Goal: Use online tool/utility: Utilize a website feature to perform a specific function

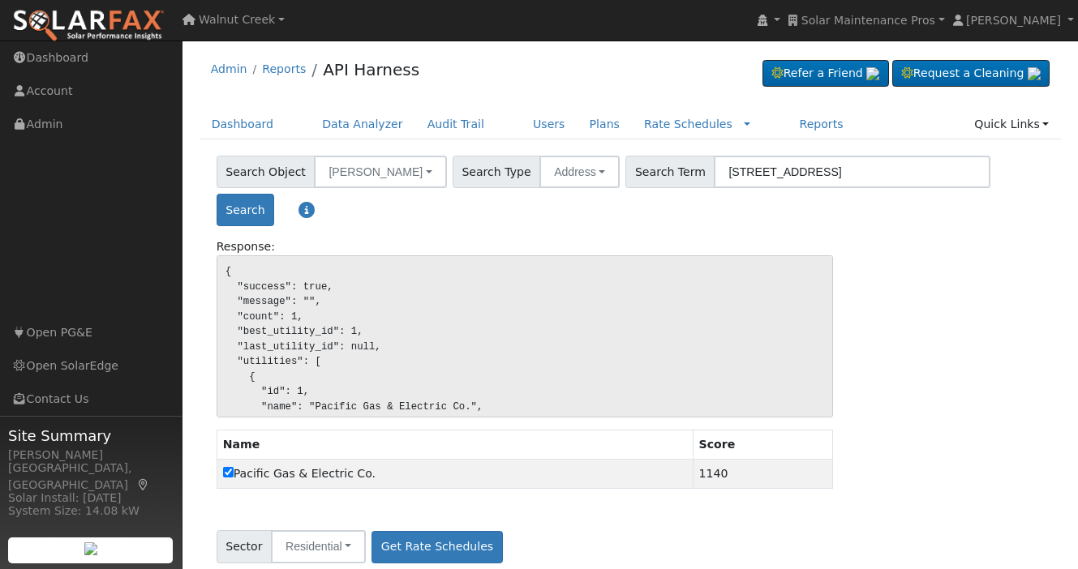
scroll to position [20, 0]
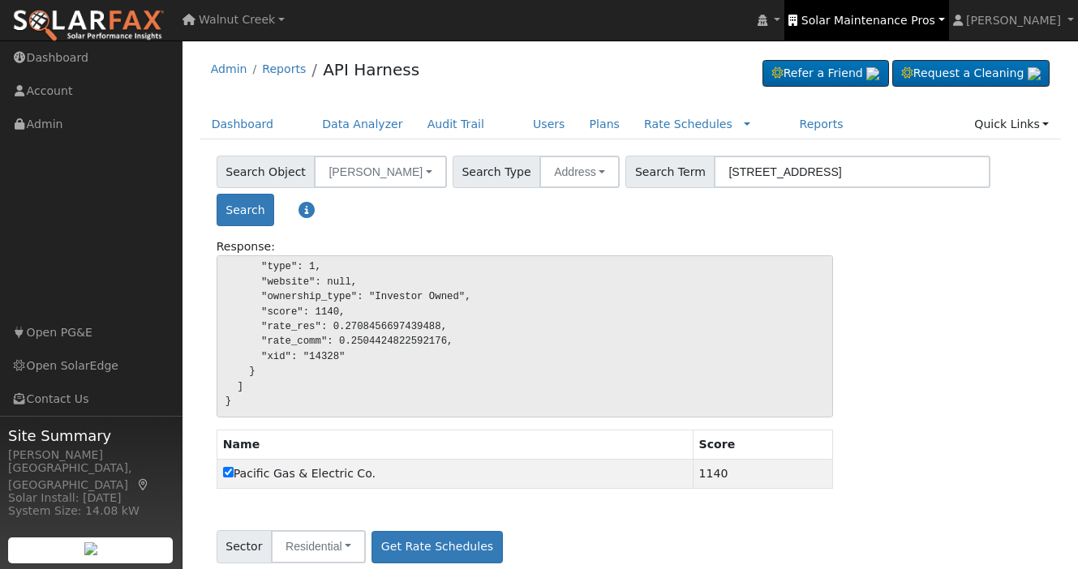
click at [891, 11] on link "Solar Maintenance Pros" at bounding box center [866, 20] width 164 height 41
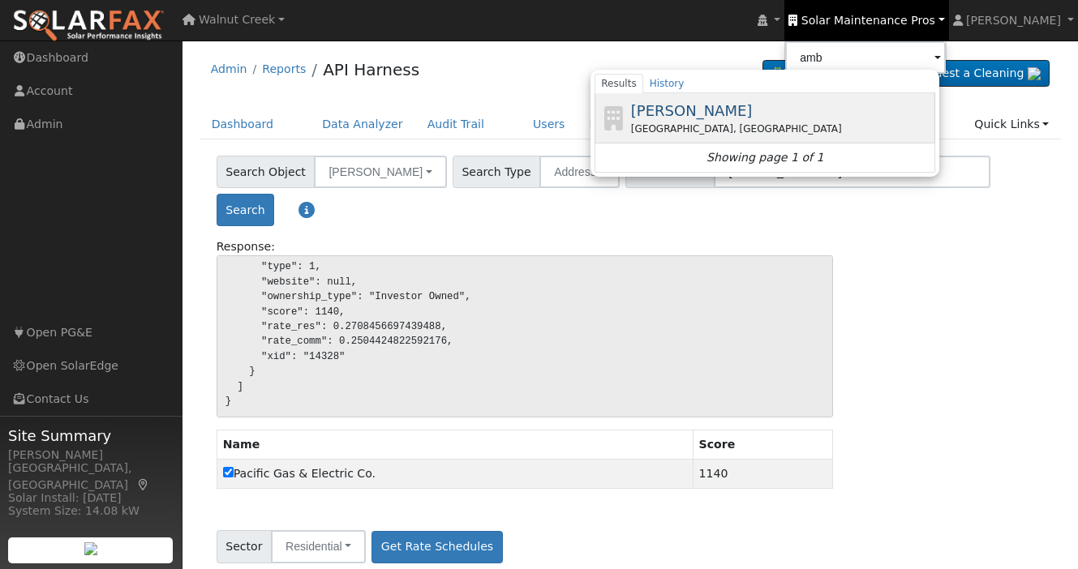
click at [834, 122] on div "Vacaville, CA" at bounding box center [781, 129] width 301 height 15
type input "Ambrose Solar"
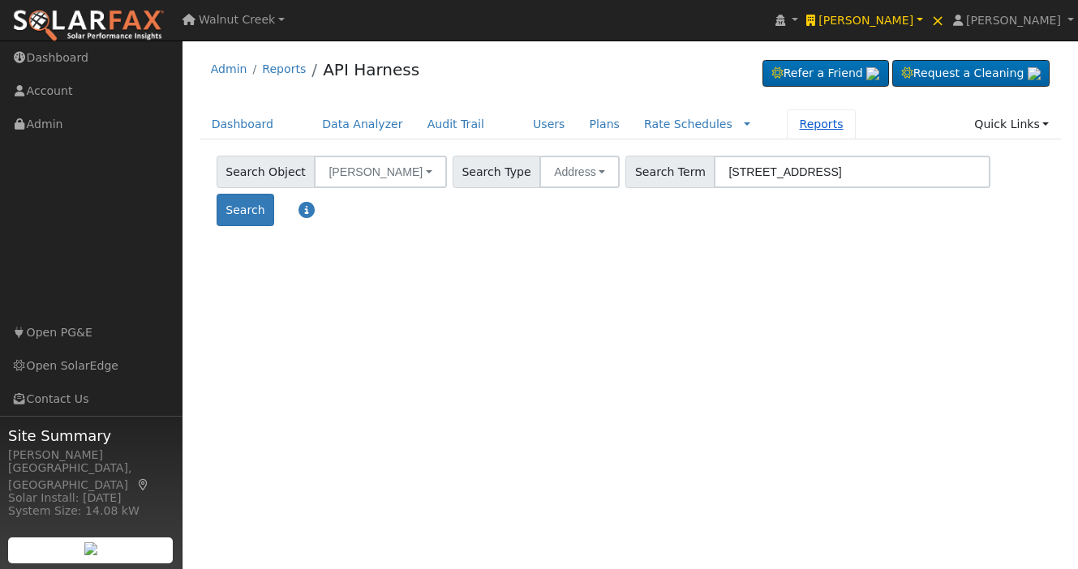
click at [787, 123] on link "Reports" at bounding box center [821, 124] width 68 height 30
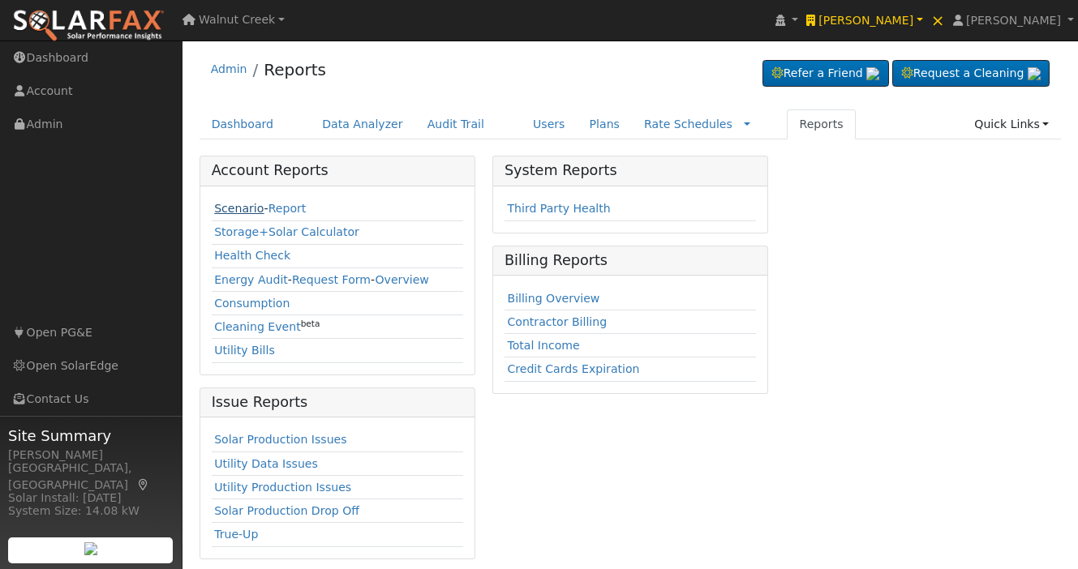
click at [225, 214] on link "Scenario" at bounding box center [238, 208] width 49 height 13
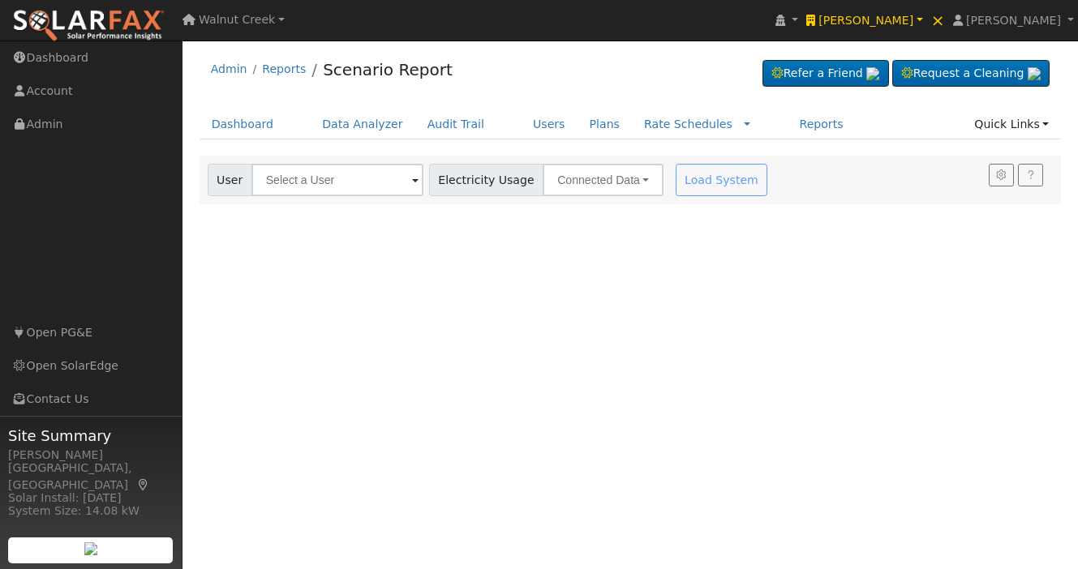
click at [298, 199] on div "User Account Select an Ac... Electricity Usage Connected Data Connected Data Es…" at bounding box center [630, 180] width 862 height 49
click at [298, 193] on input "text" at bounding box center [337, 180] width 172 height 32
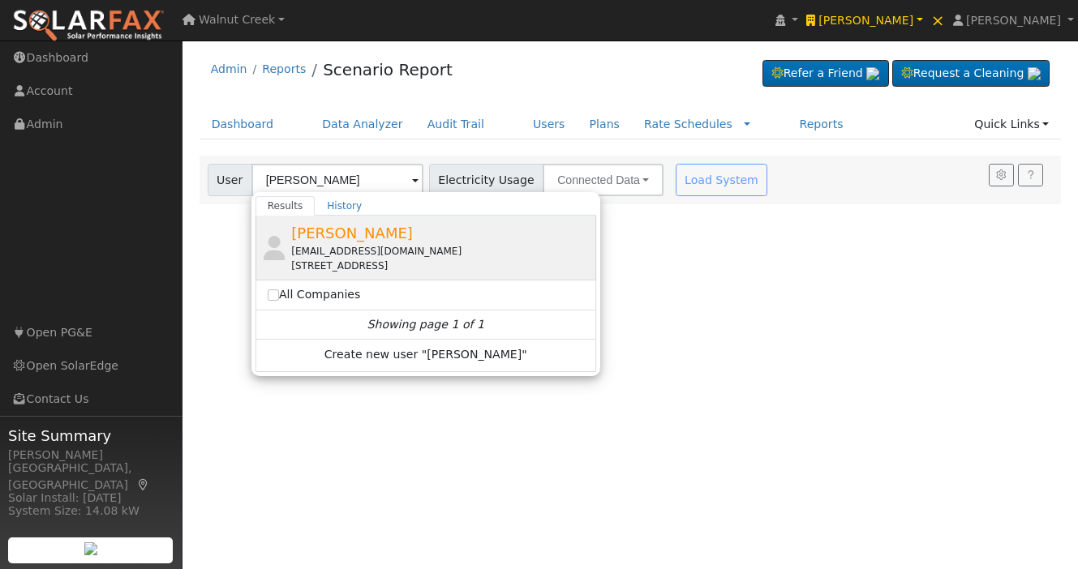
click at [409, 238] on div "Bruce Cline bccline@comcast.net 7916 East Hidden Lakes Drive, Granite Bay, CA 9…" at bounding box center [441, 247] width 301 height 51
type input "Bruce Cline"
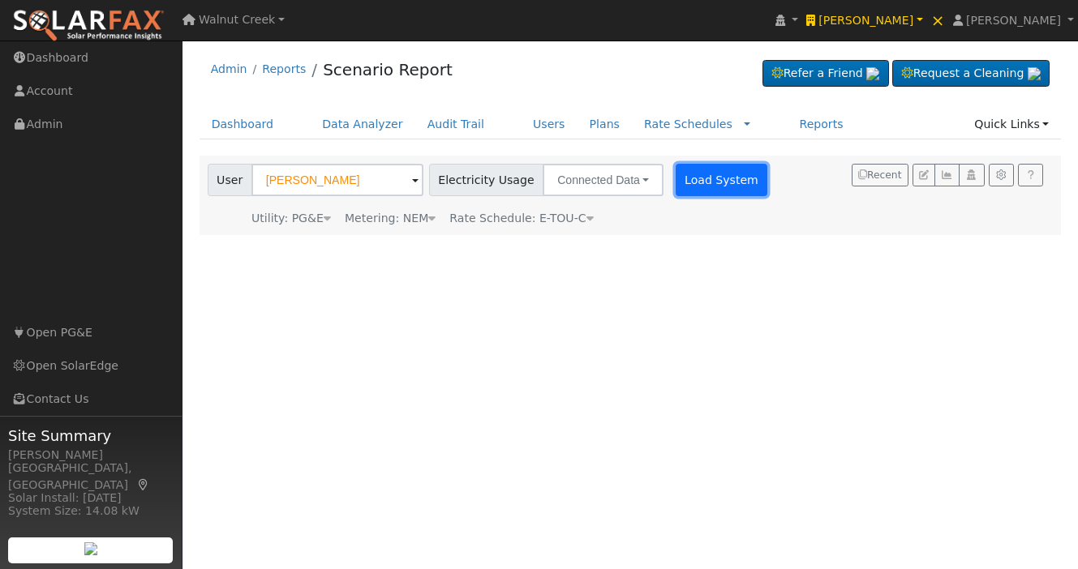
click at [684, 187] on button "Load System" at bounding box center [721, 180] width 92 height 32
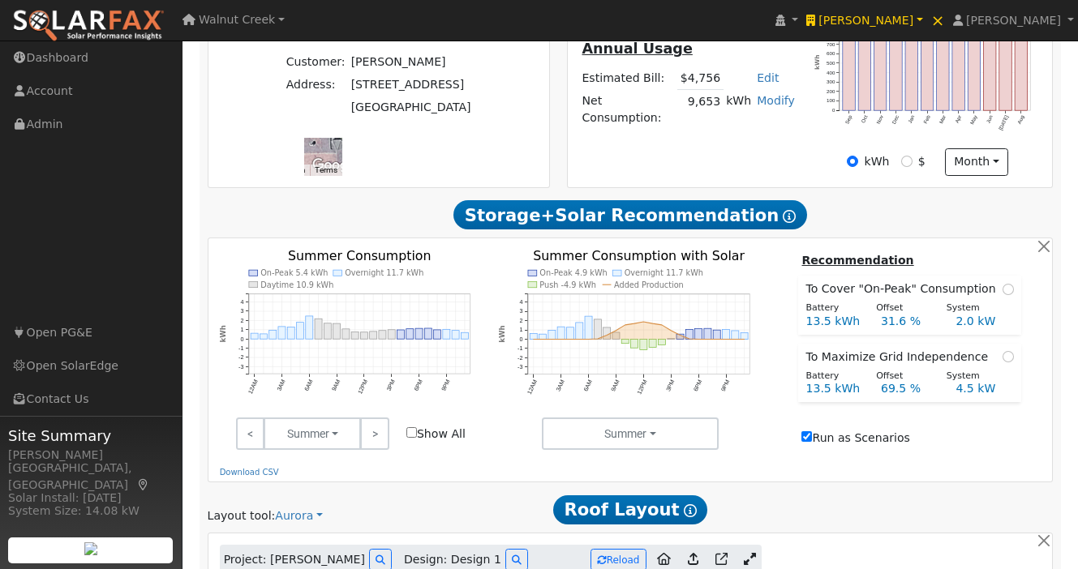
type input "13309"
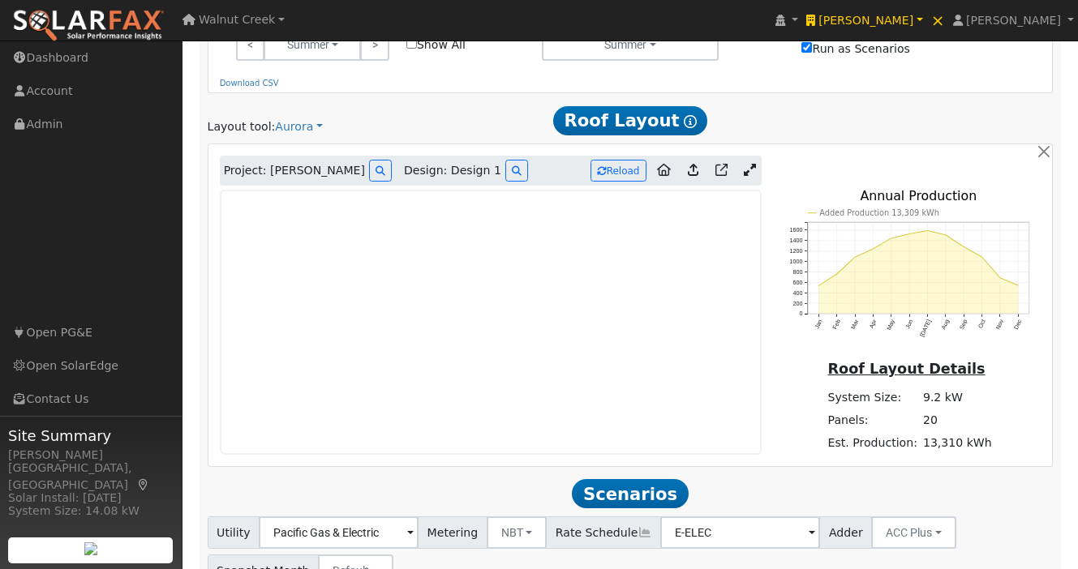
scroll to position [884, 0]
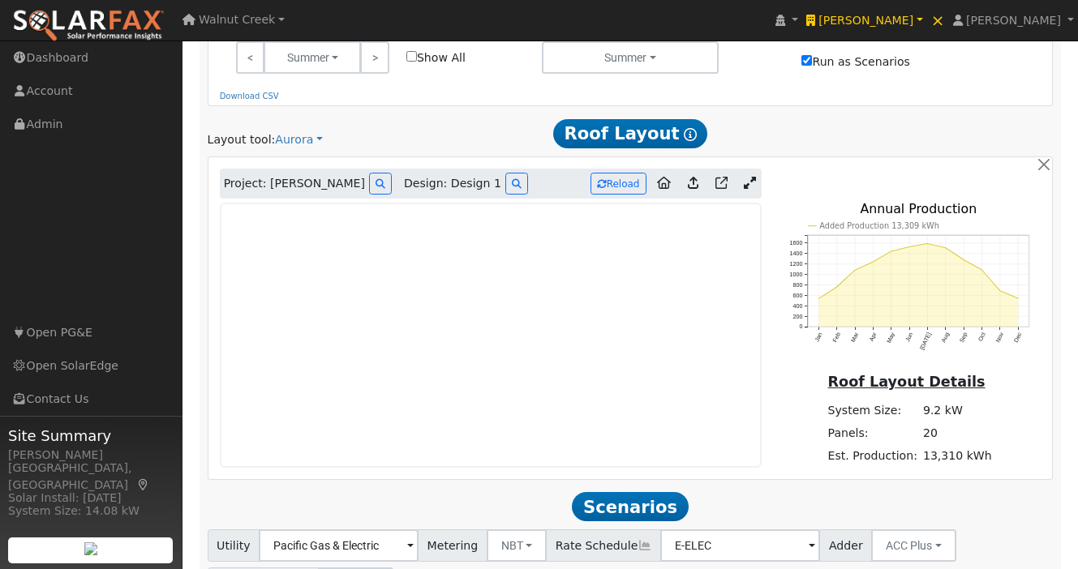
click at [748, 177] on icon at bounding box center [750, 183] width 12 height 12
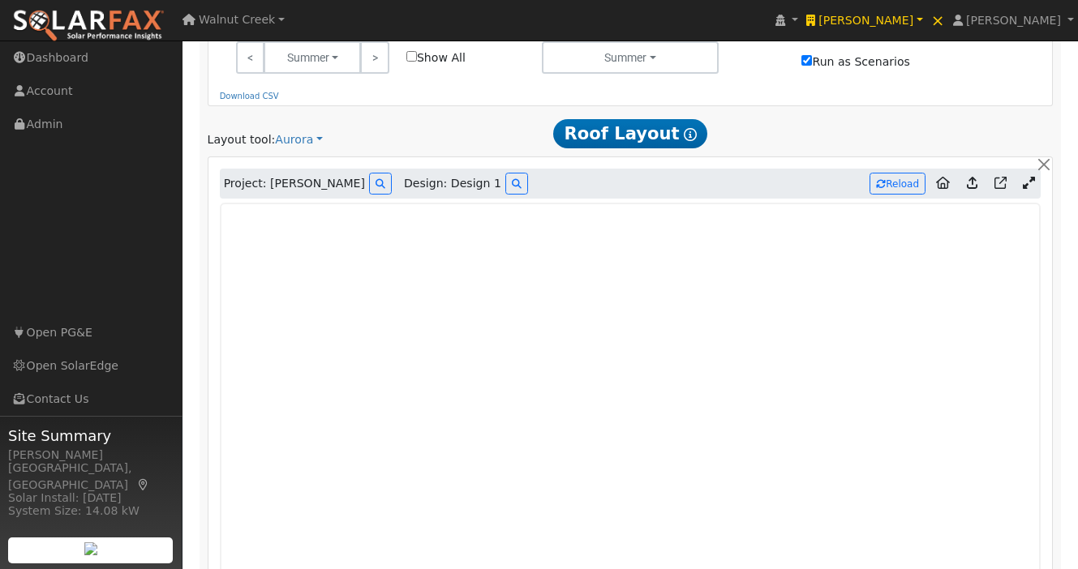
click at [1031, 177] on icon at bounding box center [1029, 183] width 12 height 12
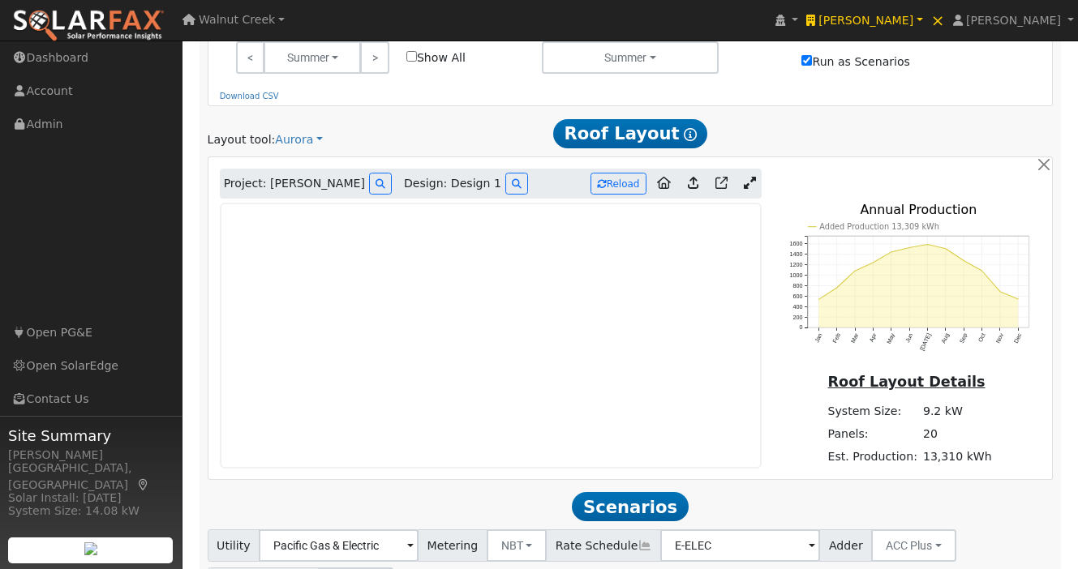
click at [753, 177] on icon at bounding box center [750, 183] width 12 height 12
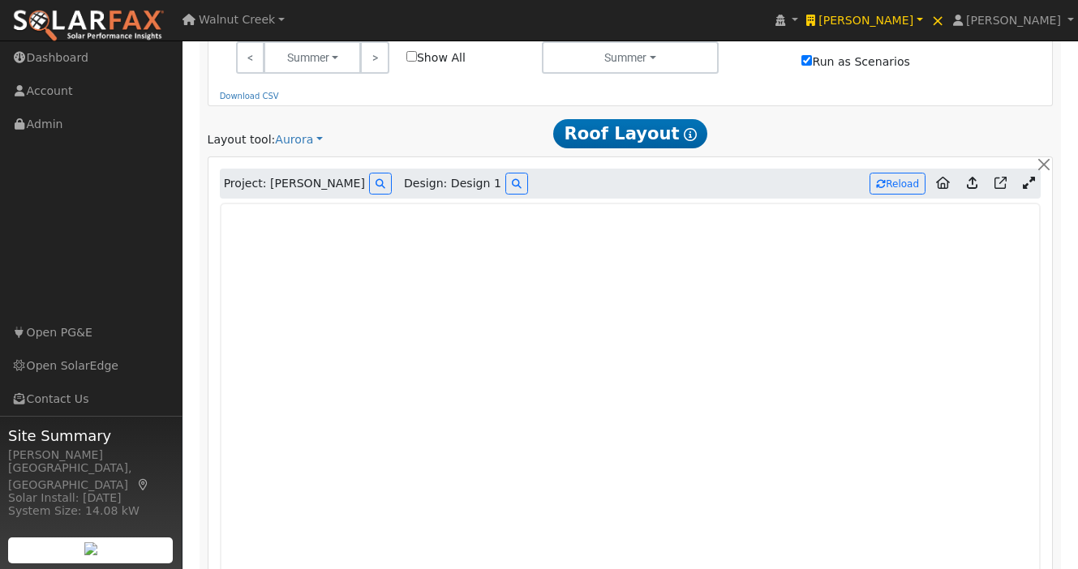
click at [1031, 177] on icon at bounding box center [1029, 183] width 12 height 12
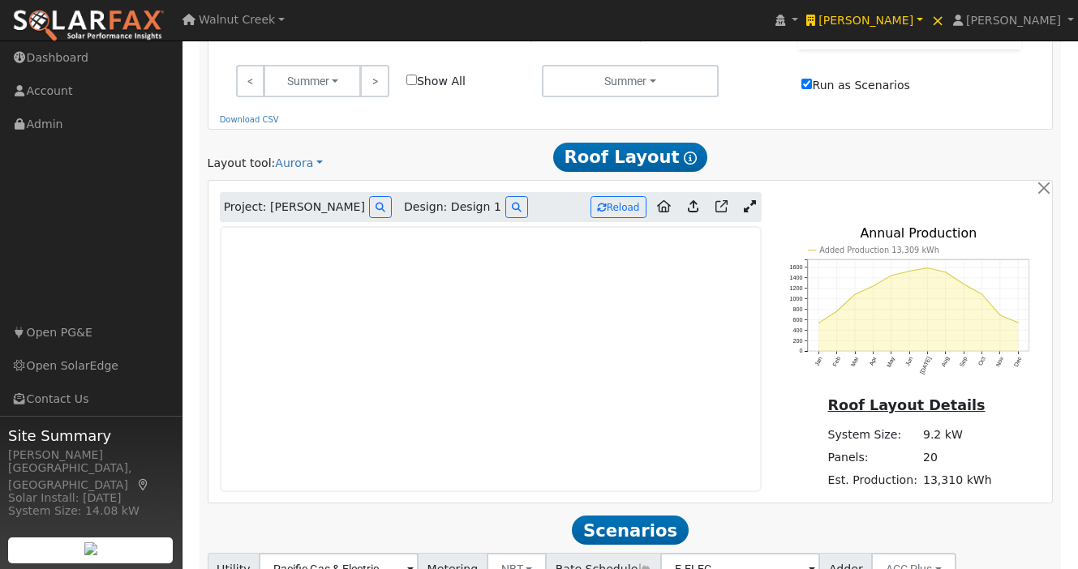
scroll to position [854, 0]
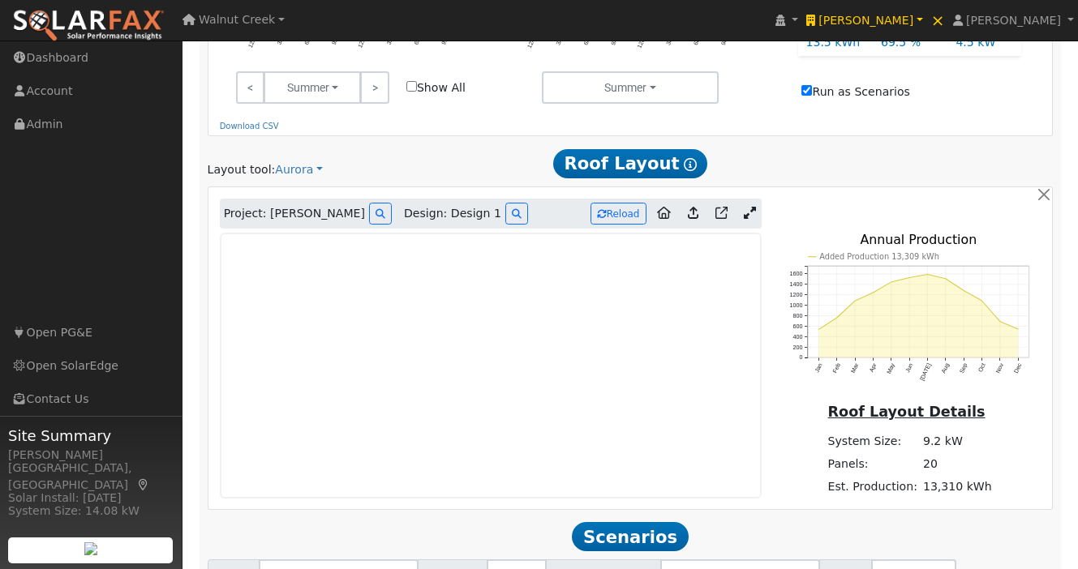
click at [748, 207] on icon at bounding box center [750, 213] width 12 height 12
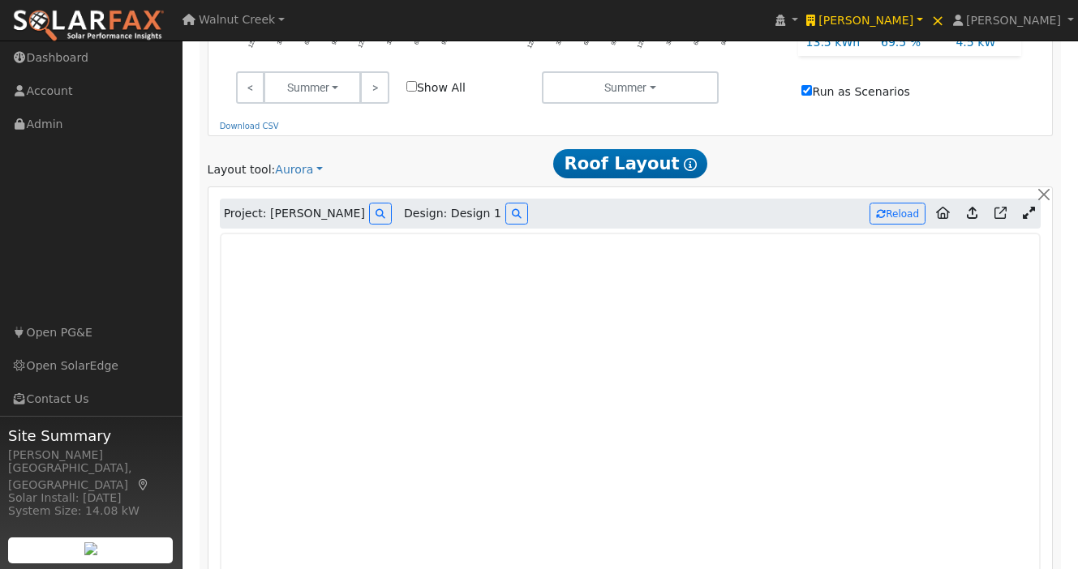
click at [1027, 207] on icon at bounding box center [1029, 213] width 12 height 12
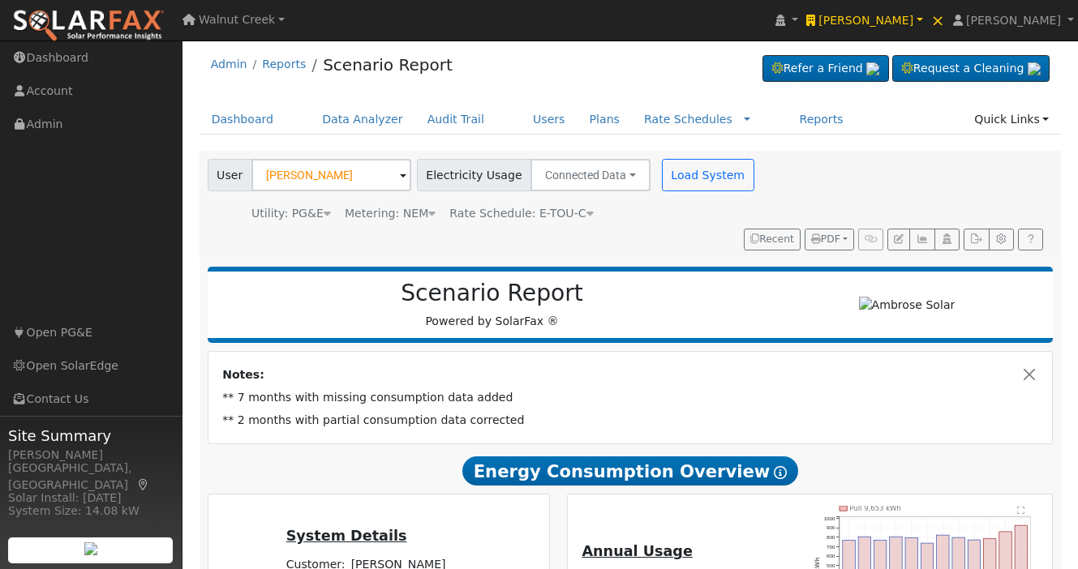
scroll to position [0, 0]
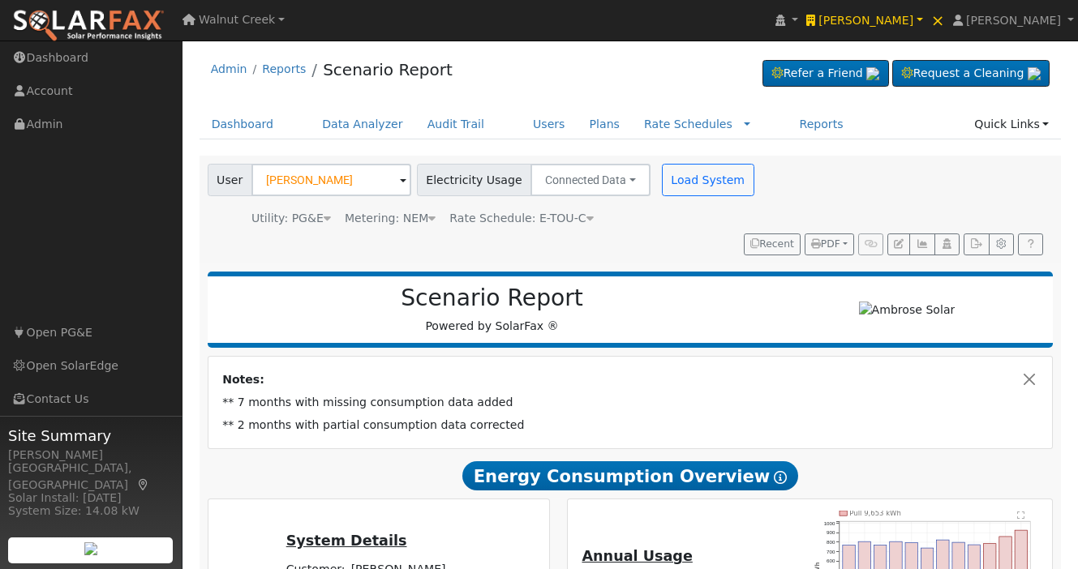
click at [757, 135] on ul "Dashboard Data Analyzer Audit Trail Users Plans Rate Schedules Rate Schedules C…" at bounding box center [630, 124] width 862 height 30
click at [949, 20] on link "×" at bounding box center [938, 20] width 22 height 44
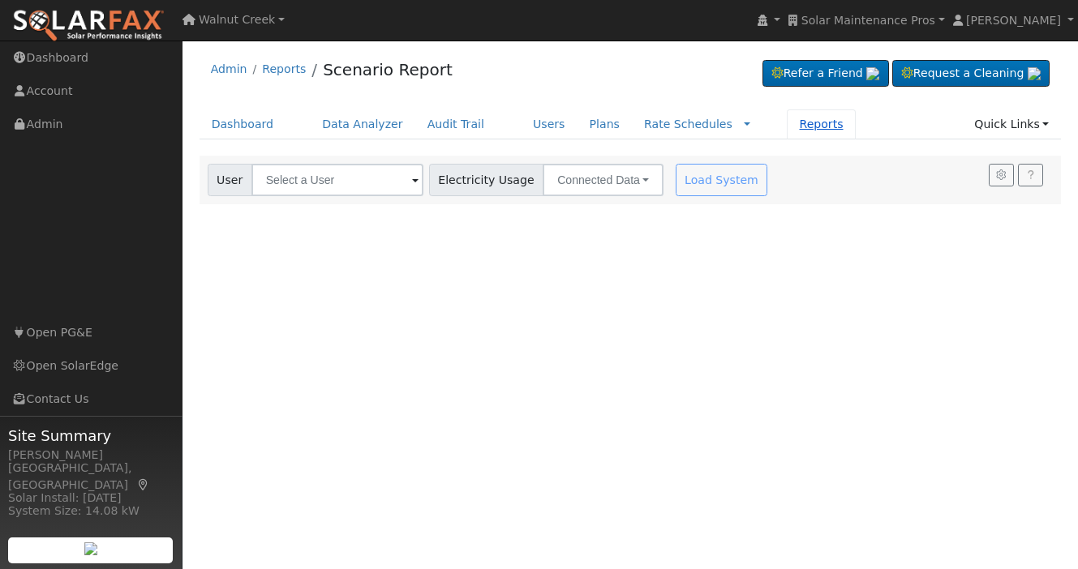
click at [787, 117] on link "Reports" at bounding box center [821, 124] width 68 height 30
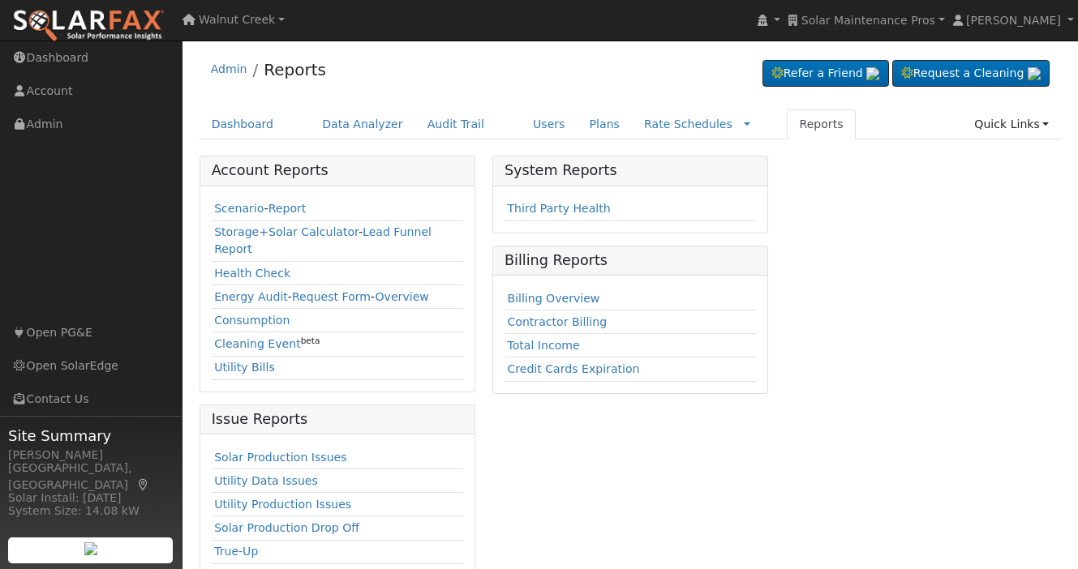
scroll to position [426, 0]
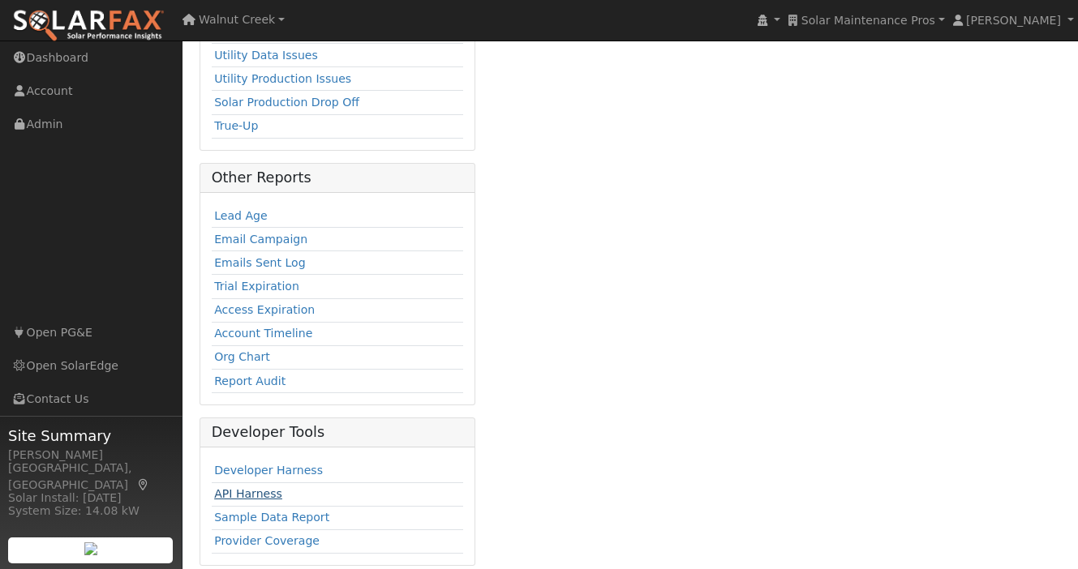
click at [272, 487] on link "API Harness" at bounding box center [248, 493] width 68 height 13
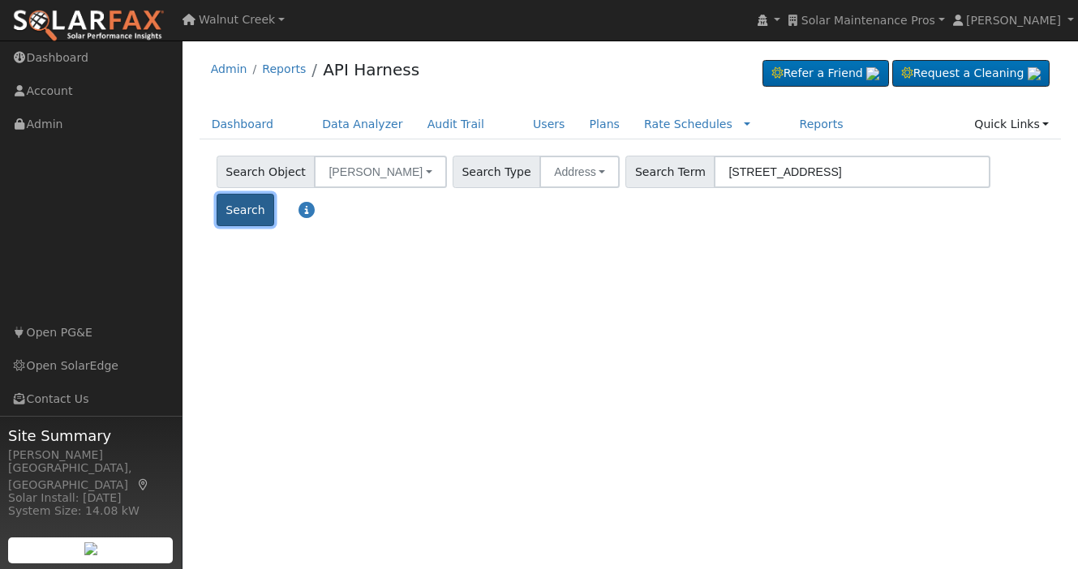
click at [274, 194] on button "Search" at bounding box center [246, 210] width 58 height 32
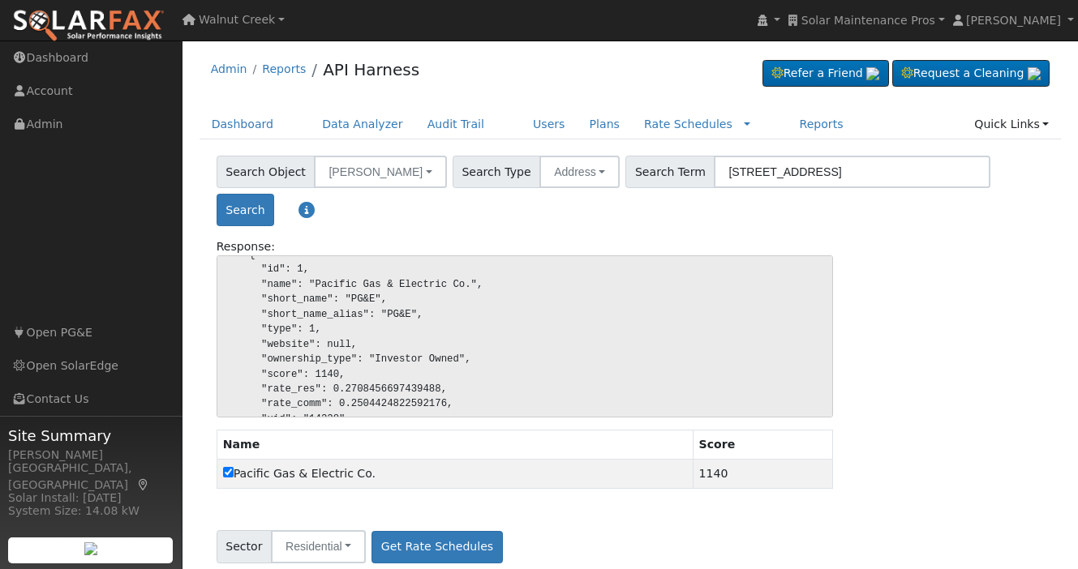
scroll to position [185, 0]
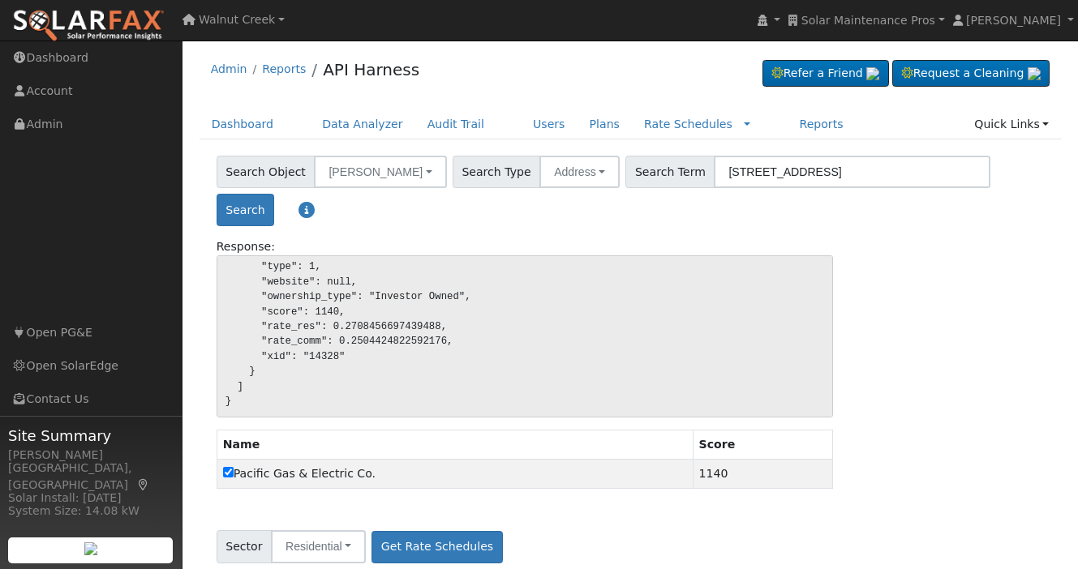
click at [437, 559] on div "Search Object Bill Savings Accounts Utilities Rate Schedules Load Profile Batte…" at bounding box center [630, 365] width 879 height 419
click at [443, 541] on button "Get Rate Schedules" at bounding box center [436, 547] width 131 height 32
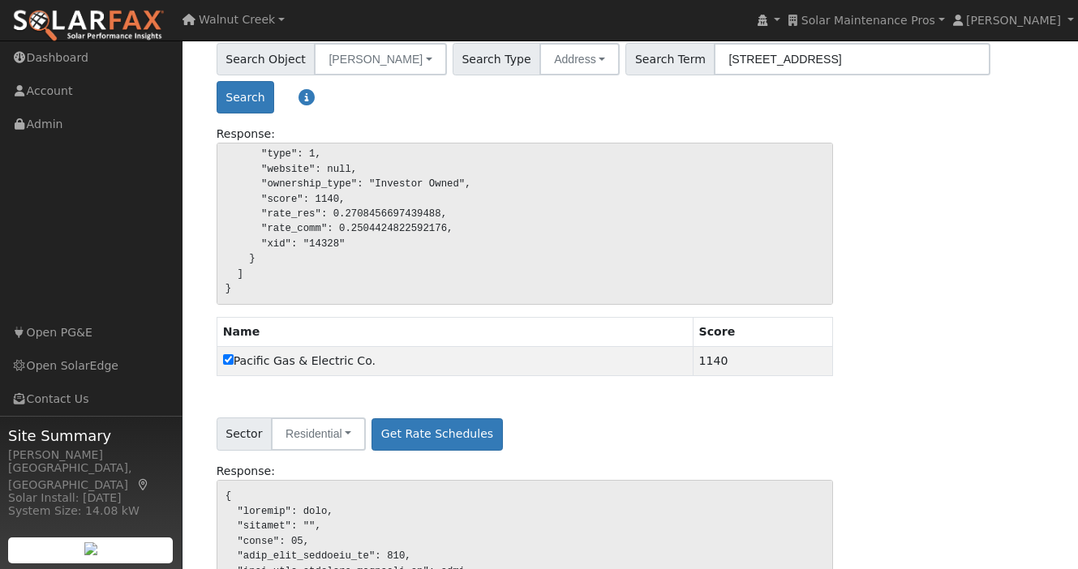
scroll to position [0, 0]
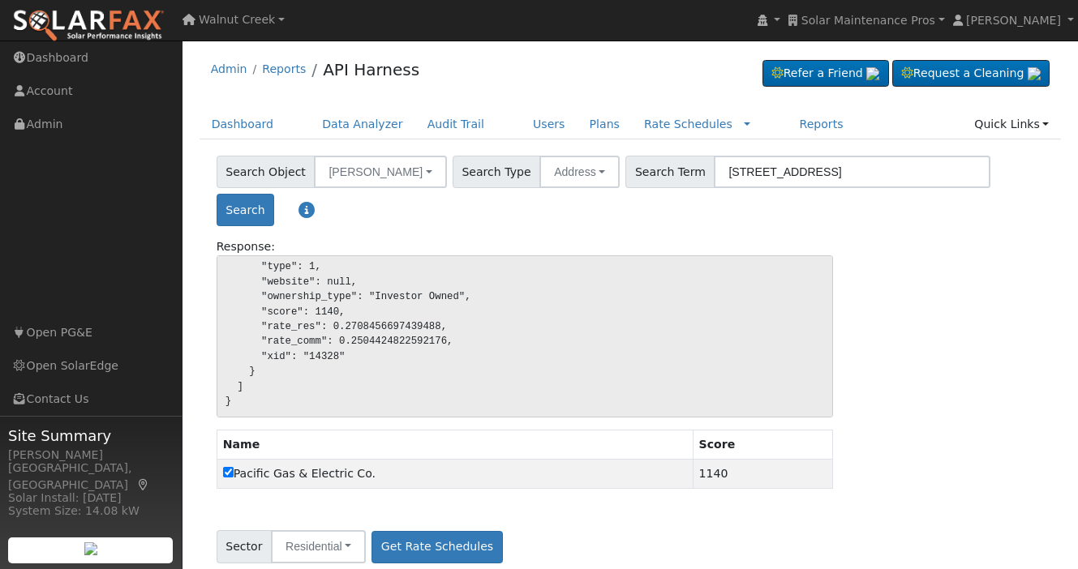
click at [625, 174] on span "Search Term" at bounding box center [669, 172] width 89 height 32
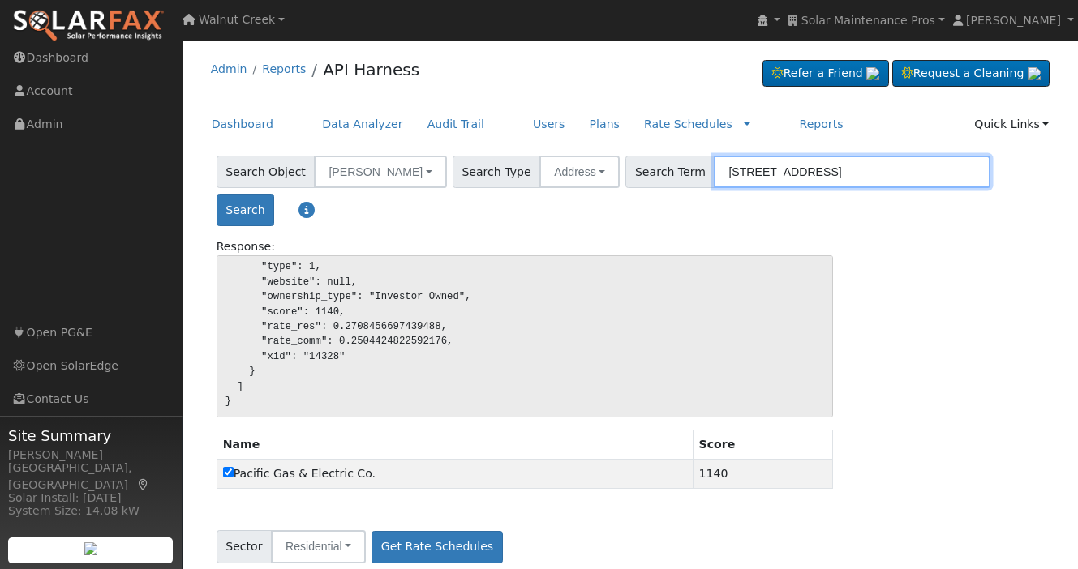
paste input "[STREET_ADDRESS][PERSON_NAME]"
type input "[STREET_ADDRESS][PERSON_NAME]"
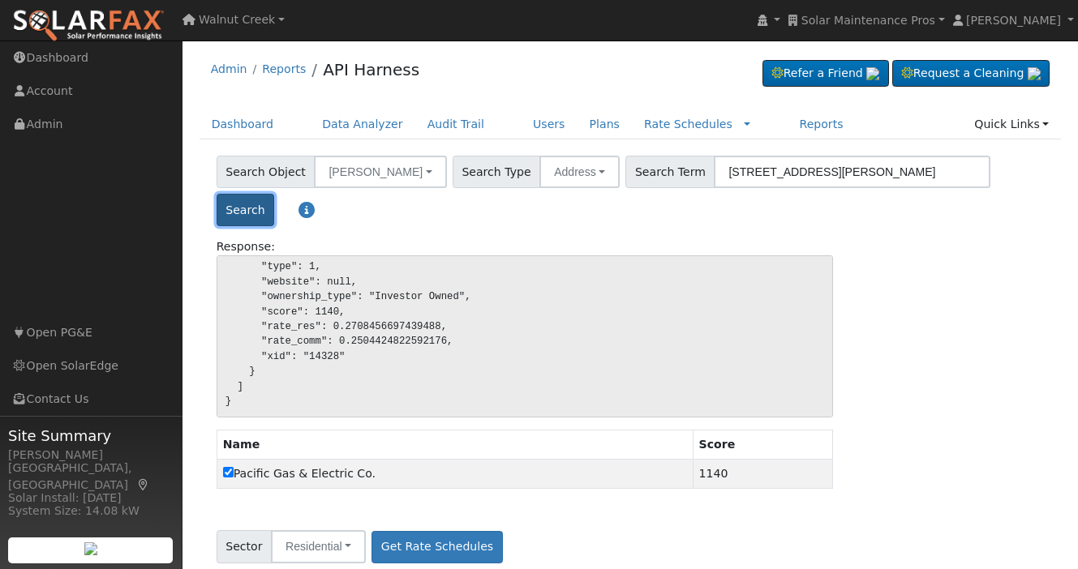
click at [274, 194] on button "Search" at bounding box center [246, 210] width 58 height 32
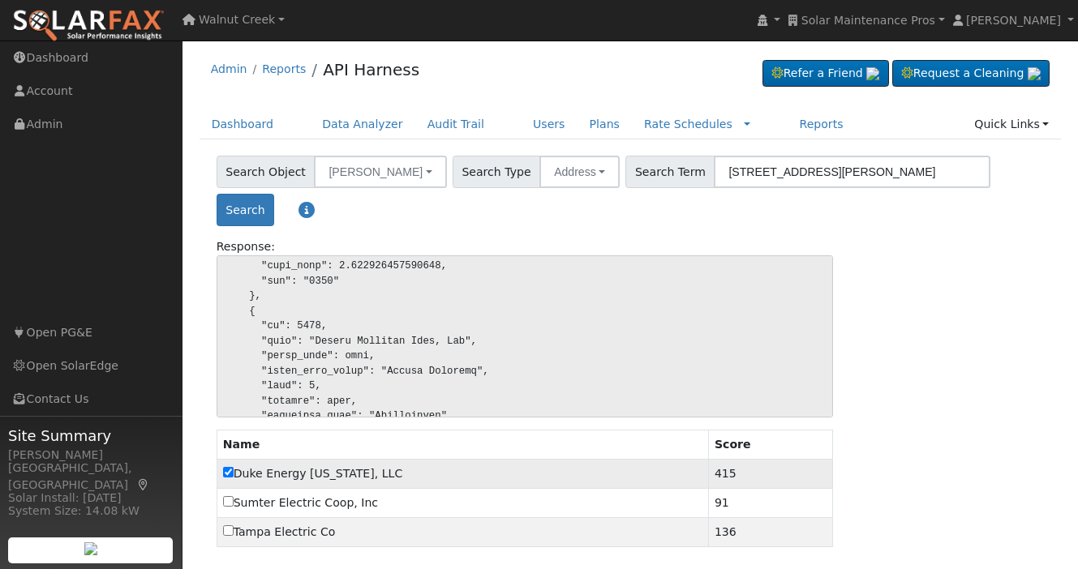
scroll to position [64, 0]
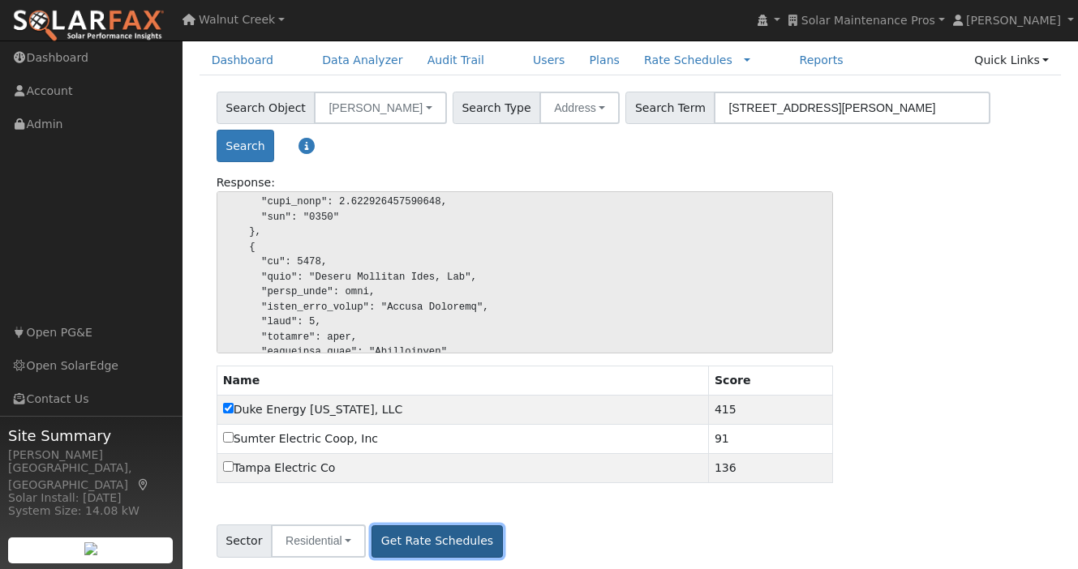
click at [444, 535] on button "Get Rate Schedules" at bounding box center [436, 541] width 131 height 32
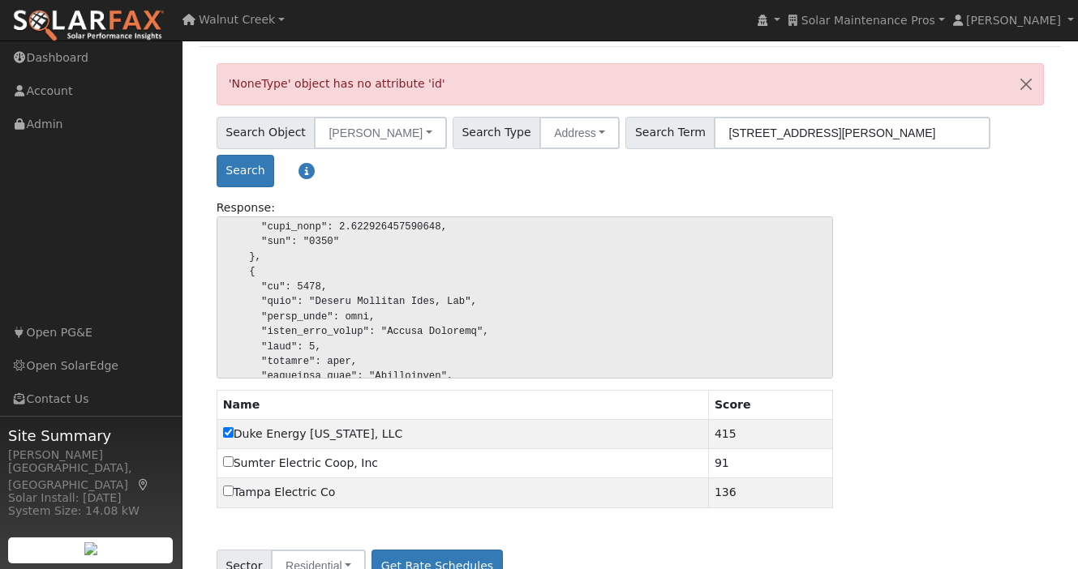
scroll to position [118, 0]
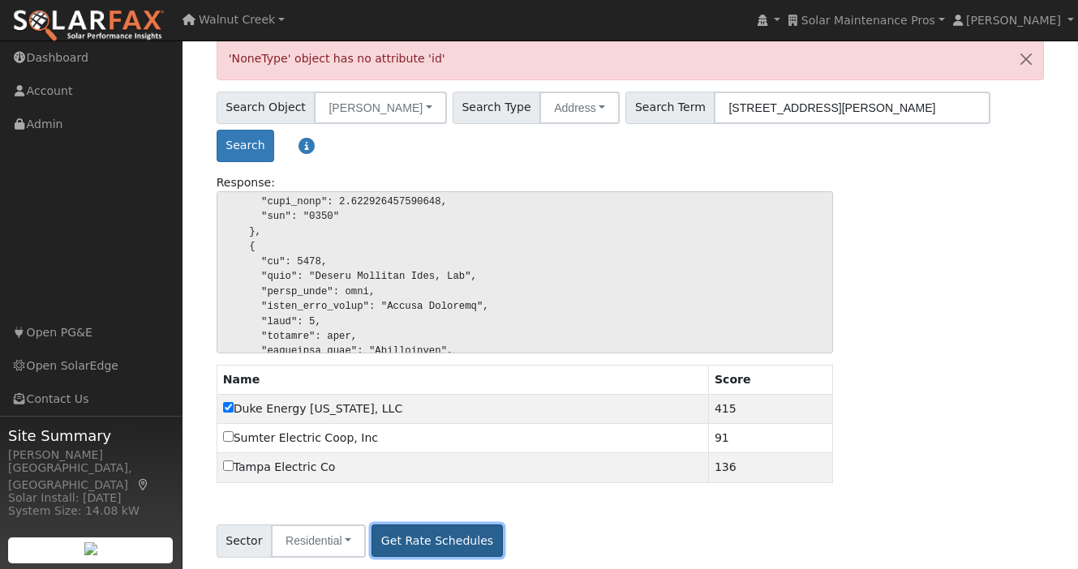
click at [447, 530] on button "Get Rate Schedules" at bounding box center [436, 541] width 131 height 32
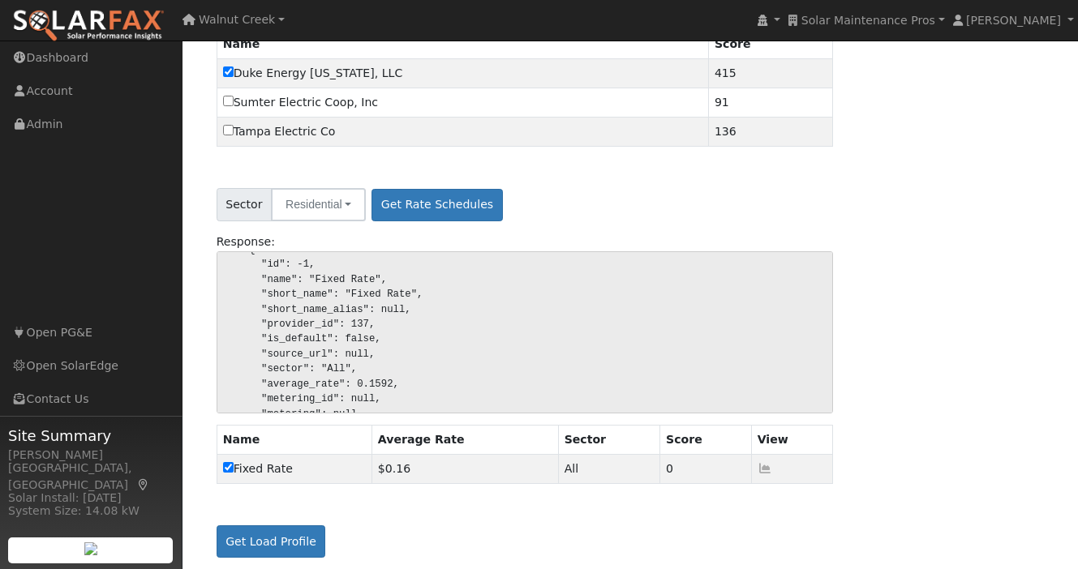
scroll to position [289, 0]
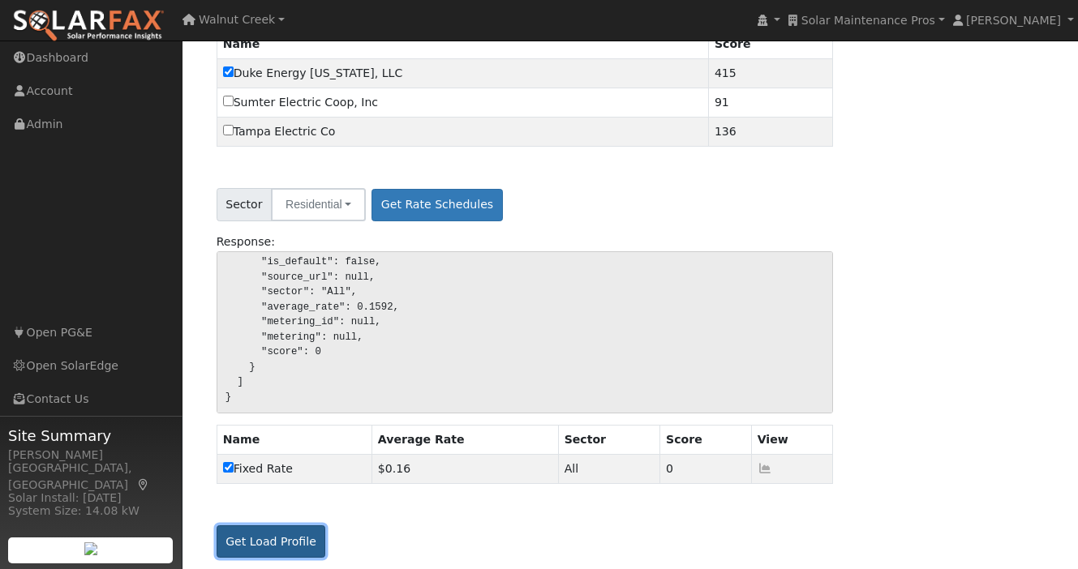
click at [291, 535] on button "Get Load Profile" at bounding box center [271, 541] width 109 height 32
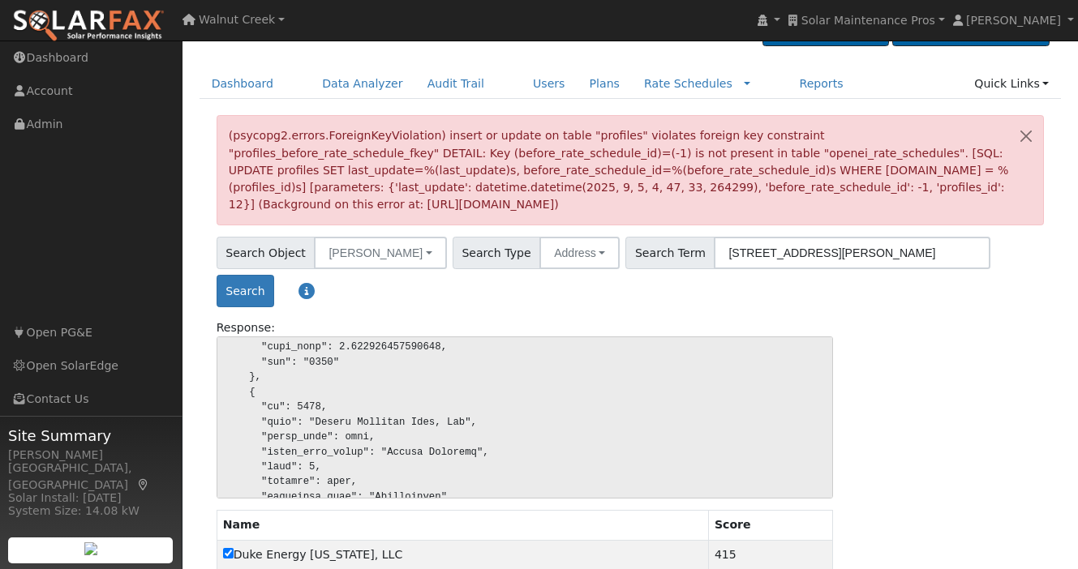
scroll to position [0, 0]
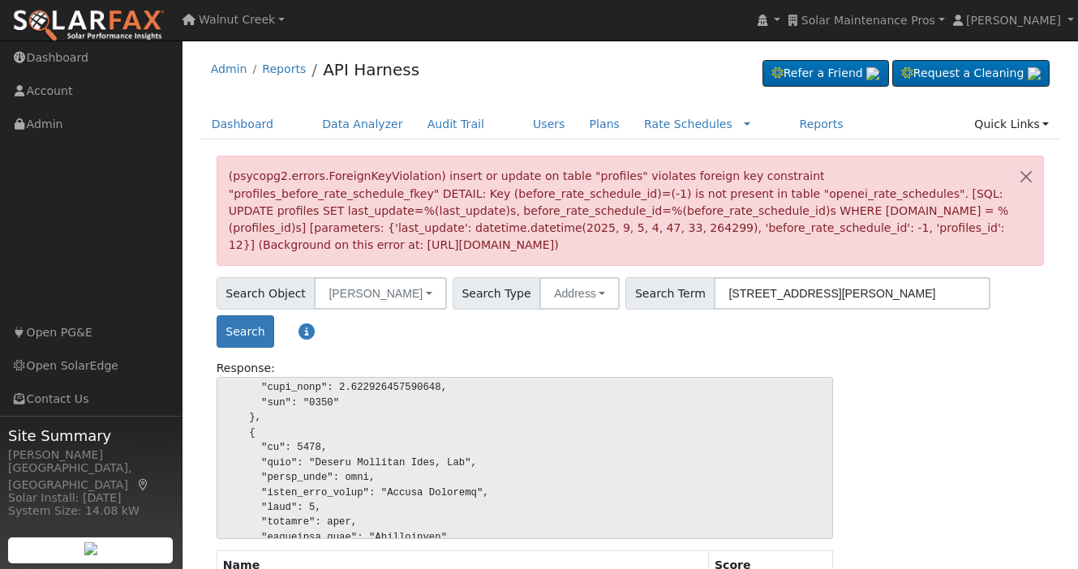
click at [805, 176] on div "(psycopg2.errors.ForeignKeyViolation) insert or update on table "profiles" viol…" at bounding box center [631, 211] width 828 height 110
copy div "profiles_before_rate_schedule_fkey"
click at [819, 178] on div "(psycopg2.errors.ForeignKeyViolation) insert or update on table "profiles" viol…" at bounding box center [631, 211] width 828 height 110
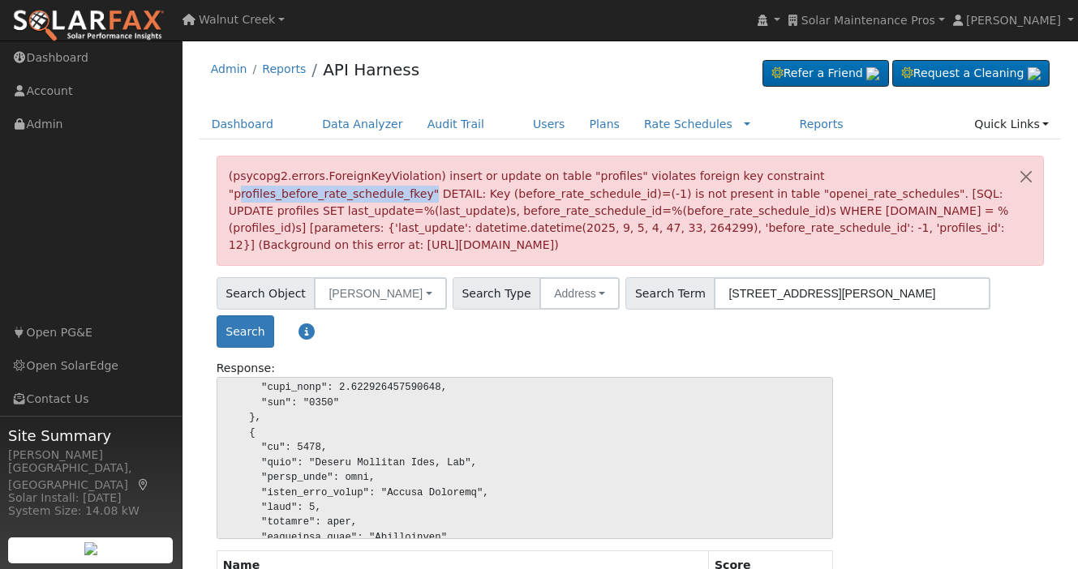
click at [819, 178] on div "(psycopg2.errors.ForeignKeyViolation) insert or update on table "profiles" viol…" at bounding box center [631, 211] width 828 height 110
drag, startPoint x: 785, startPoint y: 176, endPoint x: 823, endPoint y: 176, distance: 38.1
click at [823, 176] on div "(psycopg2.errors.ForeignKeyViolation) insert or update on table "profiles" viol…" at bounding box center [631, 211] width 828 height 110
drag, startPoint x: 832, startPoint y: 176, endPoint x: 944, endPoint y: 178, distance: 111.9
click at [944, 178] on div "(psycopg2.errors.ForeignKeyViolation) insert or update on table "profiles" viol…" at bounding box center [631, 211] width 828 height 110
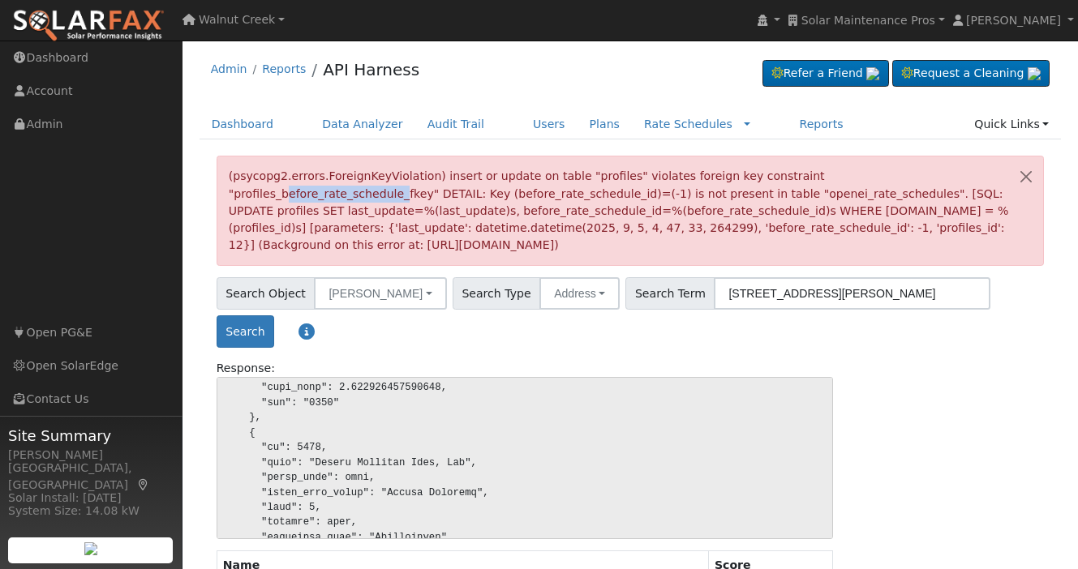
copy div "before_rate_schedule"
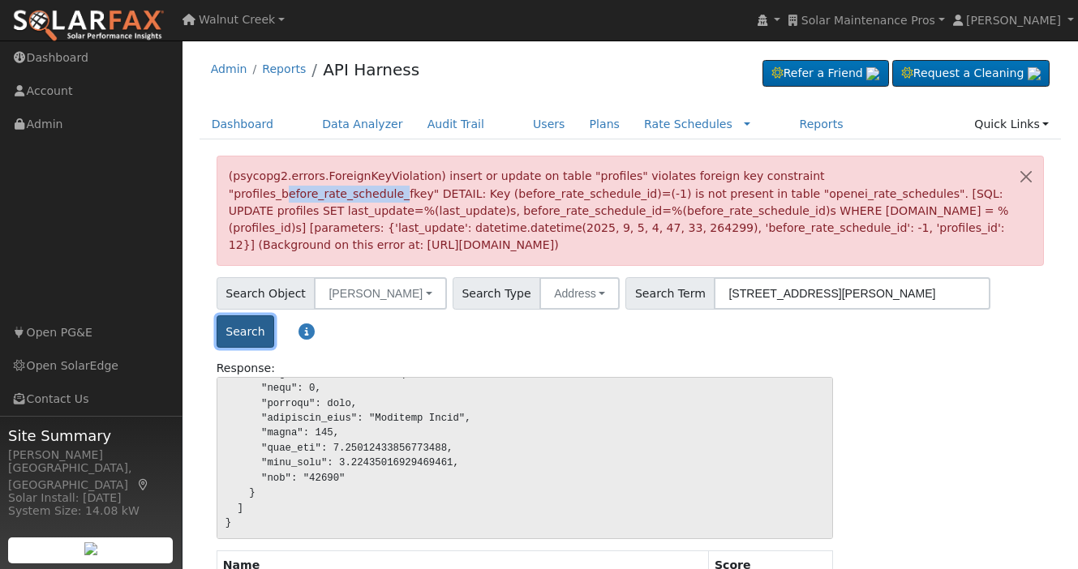
click at [274, 315] on button "Search" at bounding box center [246, 331] width 58 height 32
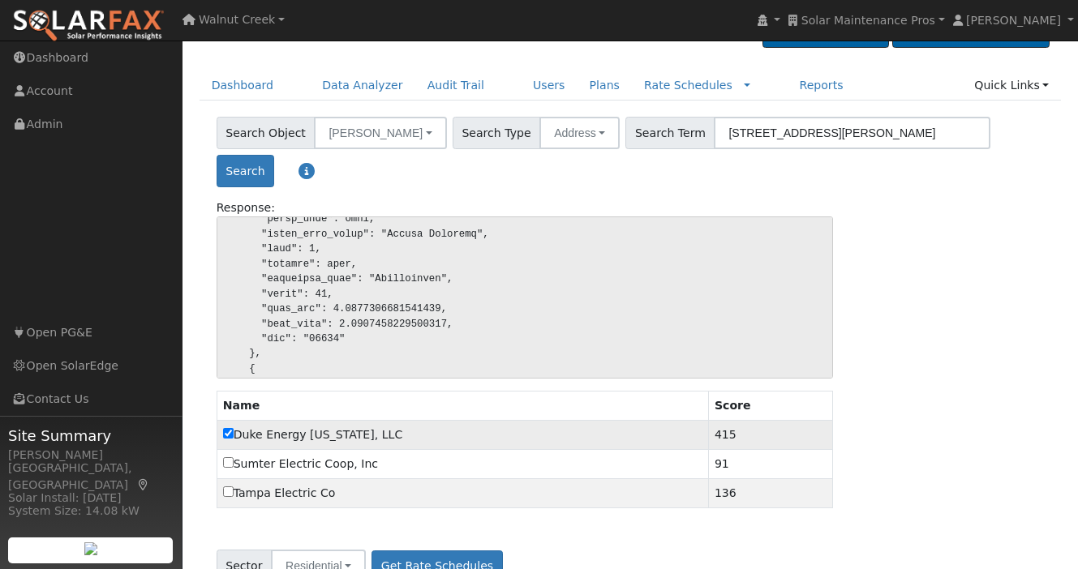
scroll to position [64, 0]
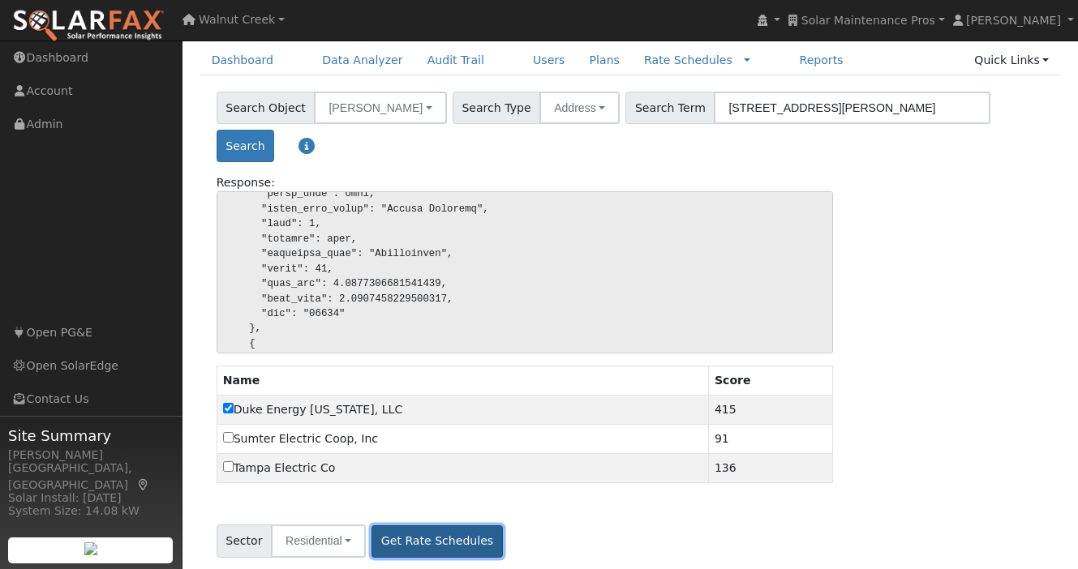
click at [444, 525] on button "Get Rate Schedules" at bounding box center [436, 541] width 131 height 32
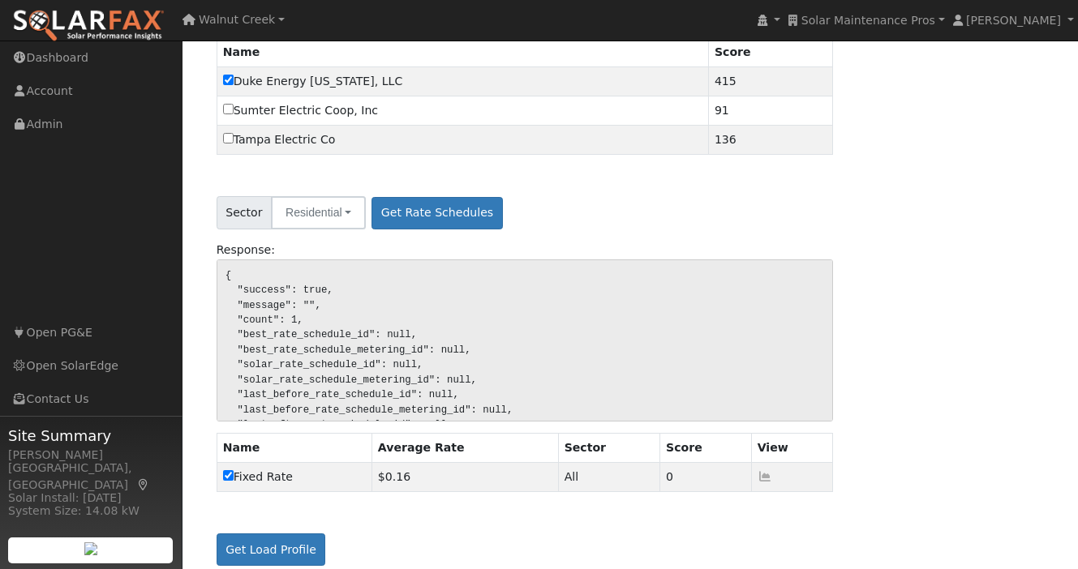
scroll to position [401, 0]
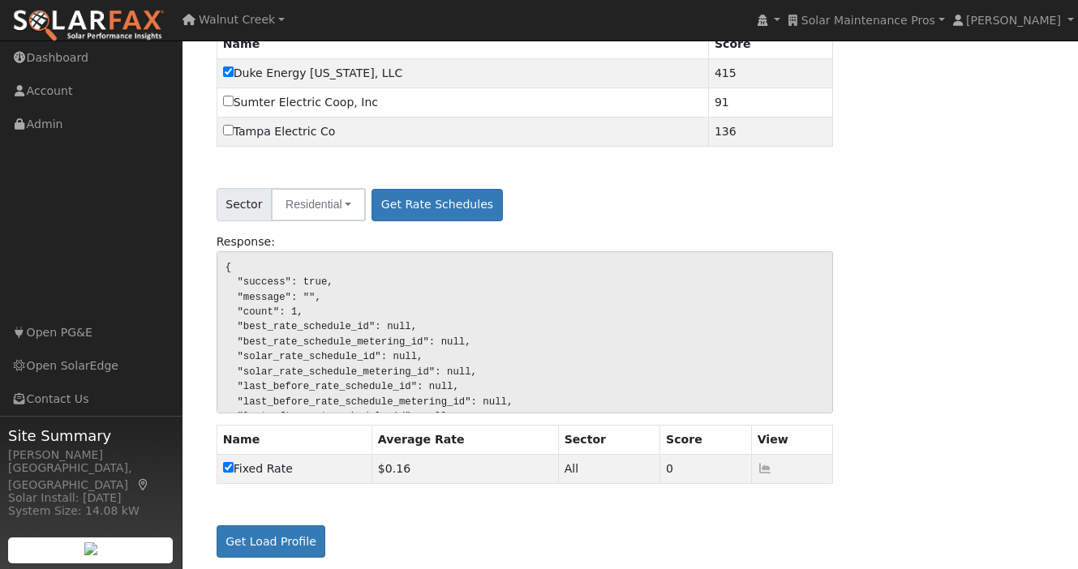
click at [277, 550] on div "Search Object Bill Savings Accounts Utilities Rate Schedules Load Profile Batte…" at bounding box center [630, 162] width 879 height 814
click at [285, 534] on button "Get Load Profile" at bounding box center [271, 541] width 109 height 32
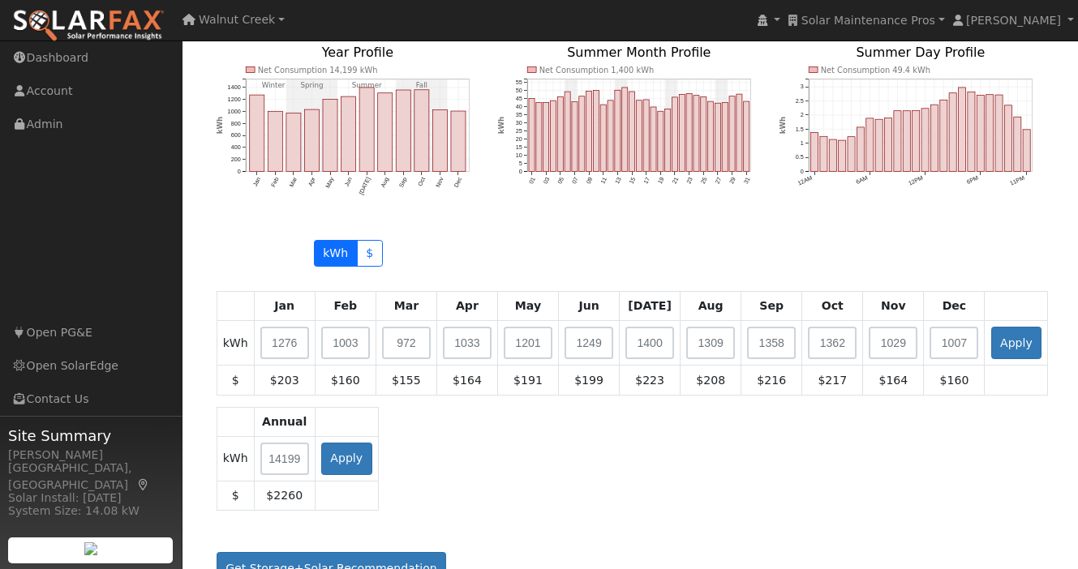
scroll to position [1166, 0]
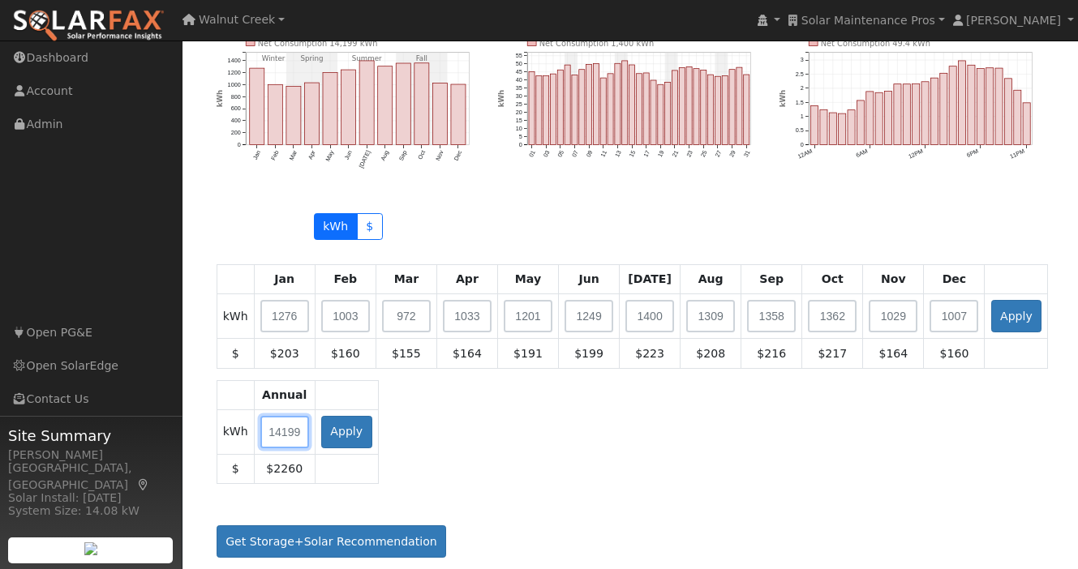
click at [297, 427] on input "text" at bounding box center [284, 432] width 49 height 32
type input "30000"
click at [330, 425] on button "Apply" at bounding box center [346, 432] width 51 height 32
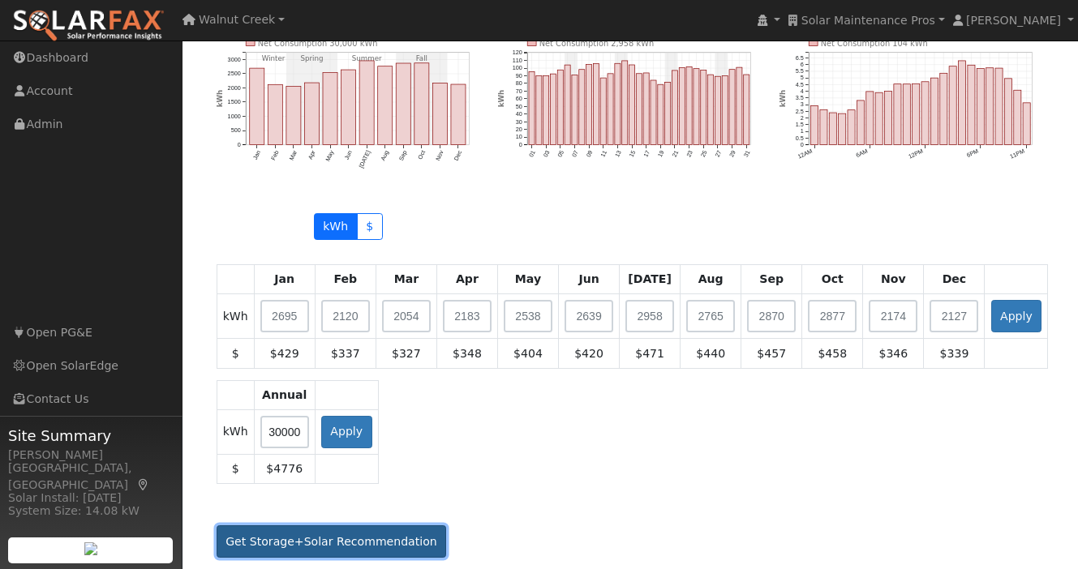
click at [387, 528] on button "Get Storage+Solar Recommendation" at bounding box center [332, 541] width 230 height 32
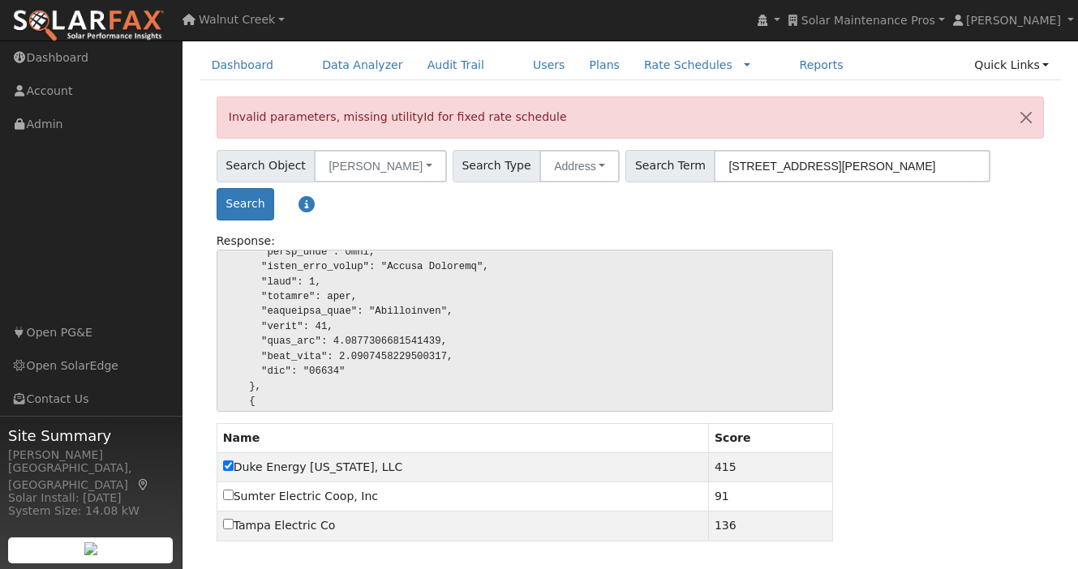
scroll to position [0, 0]
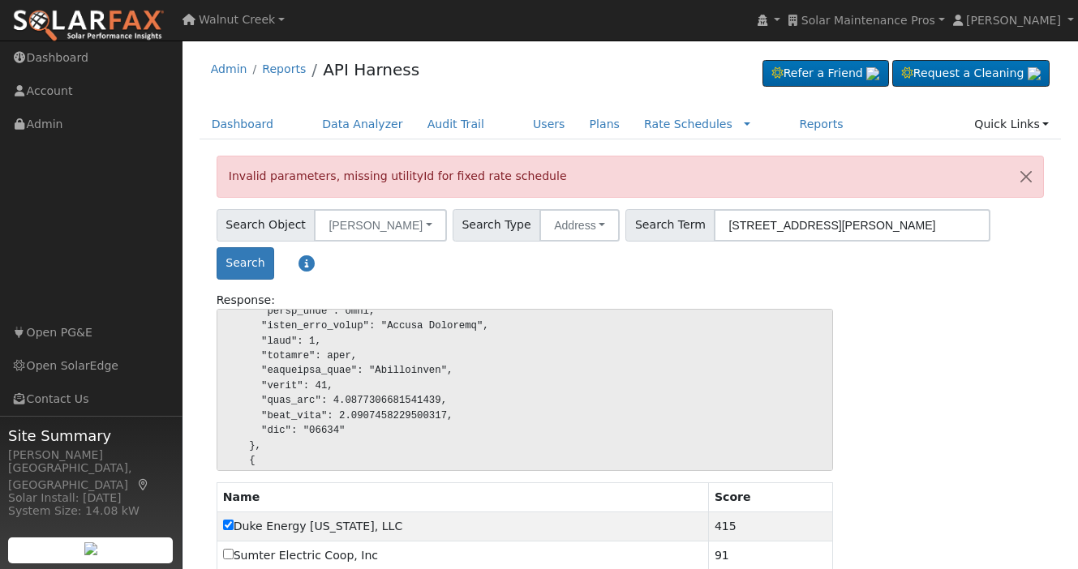
click at [358, 173] on div "Invalid parameters, missing utilityId for fixed rate schedule" at bounding box center [631, 176] width 828 height 41
drag, startPoint x: 358, startPoint y: 173, endPoint x: 510, endPoint y: 173, distance: 152.5
click at [510, 173] on div "Invalid parameters, missing utilityId for fixed rate schedule" at bounding box center [631, 176] width 828 height 41
copy div "missing utilityId for fixed rate schedule"
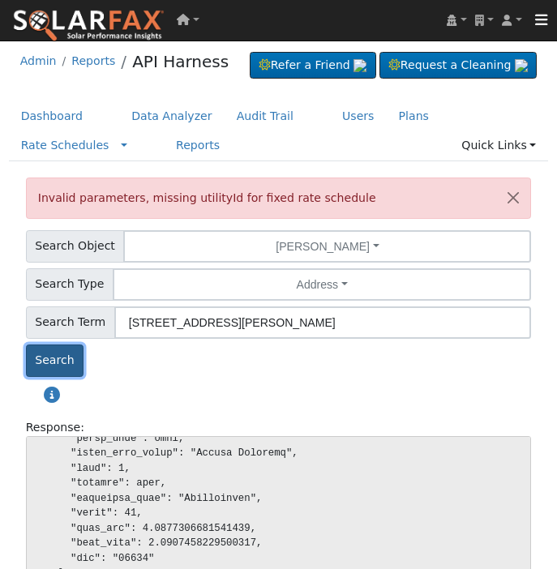
click at [57, 377] on button "Search" at bounding box center [55, 361] width 58 height 32
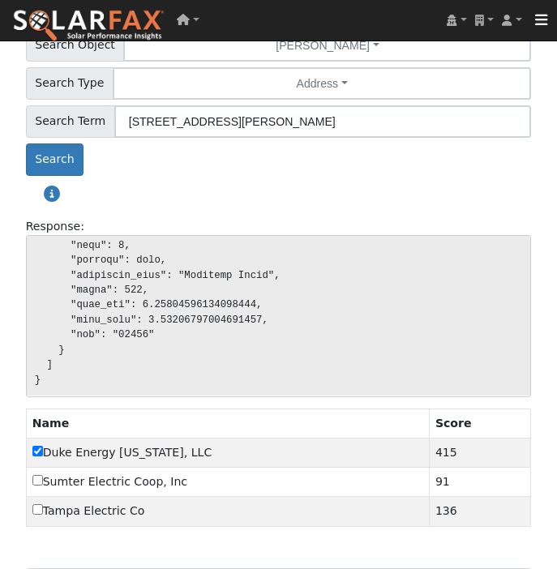
scroll to position [258, 0]
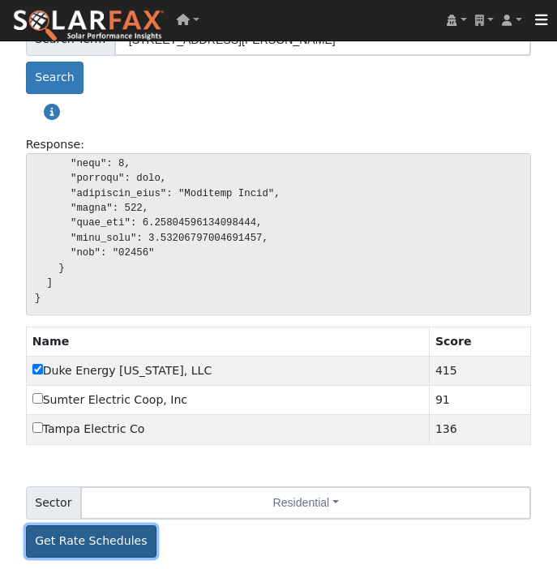
click at [106, 537] on button "Get Rate Schedules" at bounding box center [91, 541] width 131 height 32
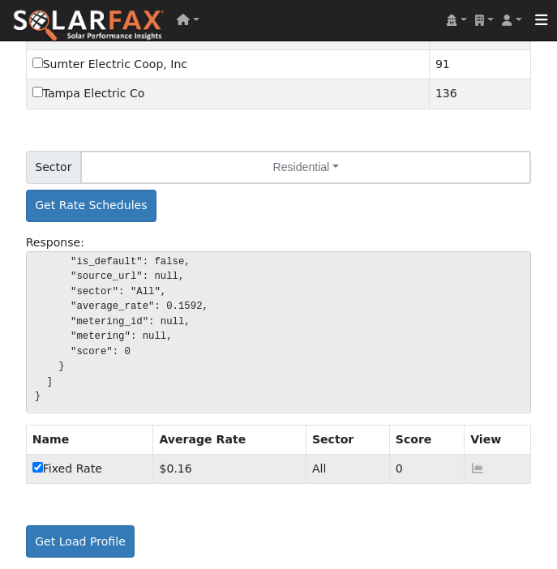
scroll to position [594, 0]
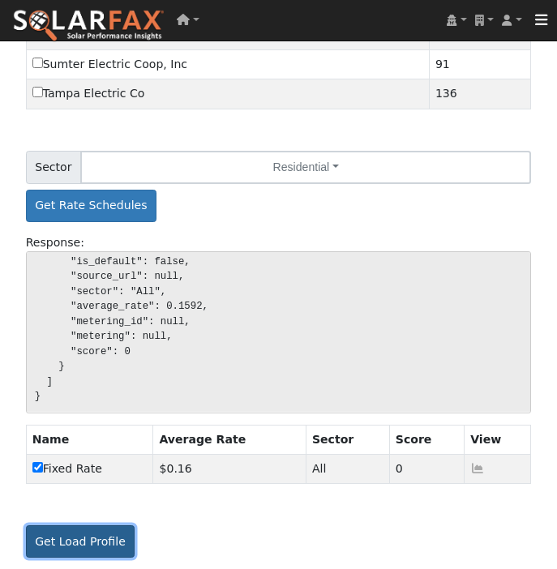
click at [101, 533] on button "Get Load Profile" at bounding box center [80, 541] width 109 height 32
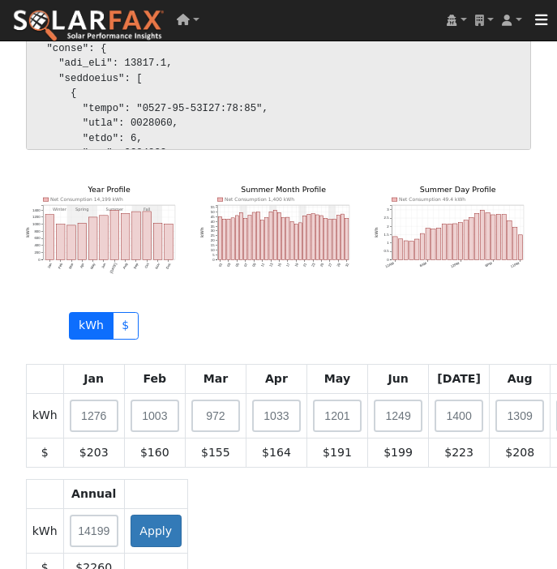
scroll to position [1293, 0]
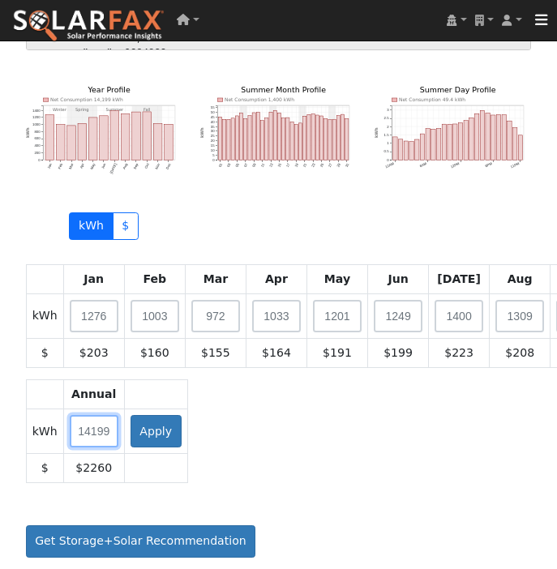
click at [90, 427] on input "text" at bounding box center [94, 431] width 49 height 32
type input "30000"
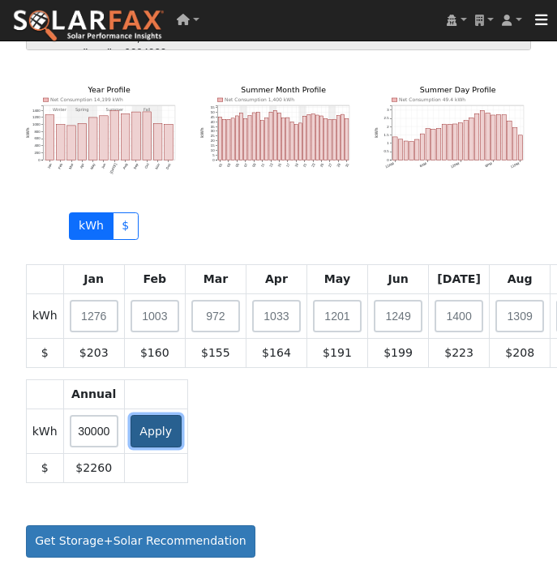
click at [151, 432] on button "Apply" at bounding box center [156, 431] width 51 height 32
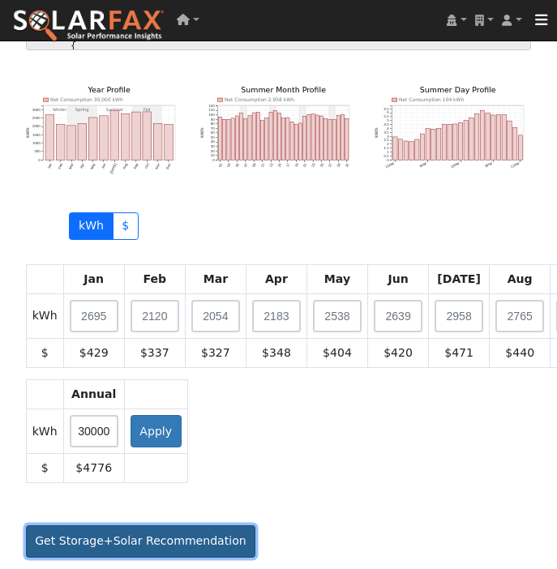
click at [185, 540] on button "Get Storage+Solar Recommendation" at bounding box center [141, 541] width 230 height 32
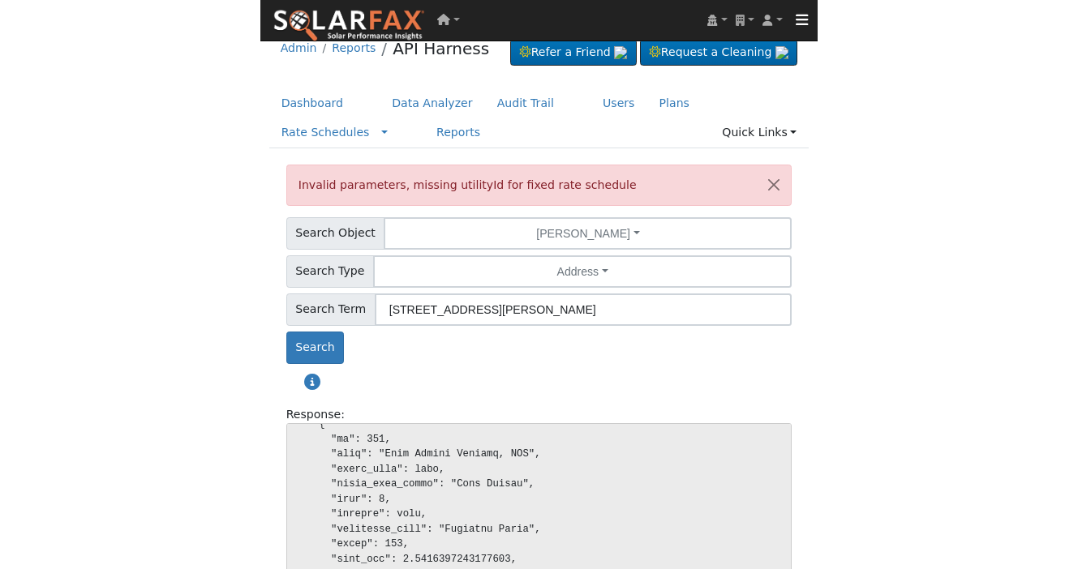
scroll to position [0, 0]
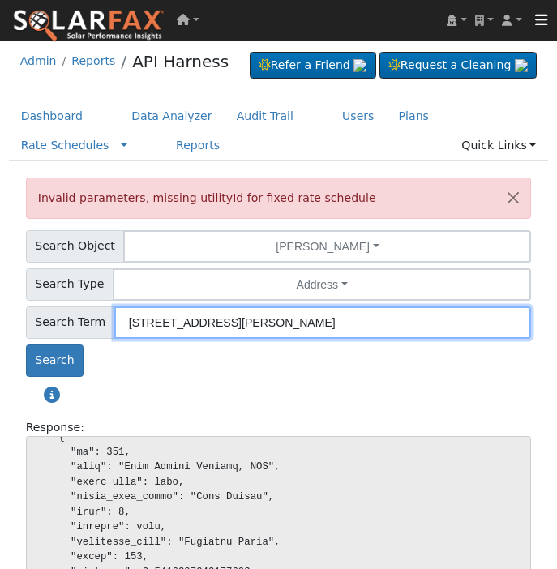
click at [341, 339] on input "[STREET_ADDRESS][PERSON_NAME]" at bounding box center [323, 323] width 418 height 32
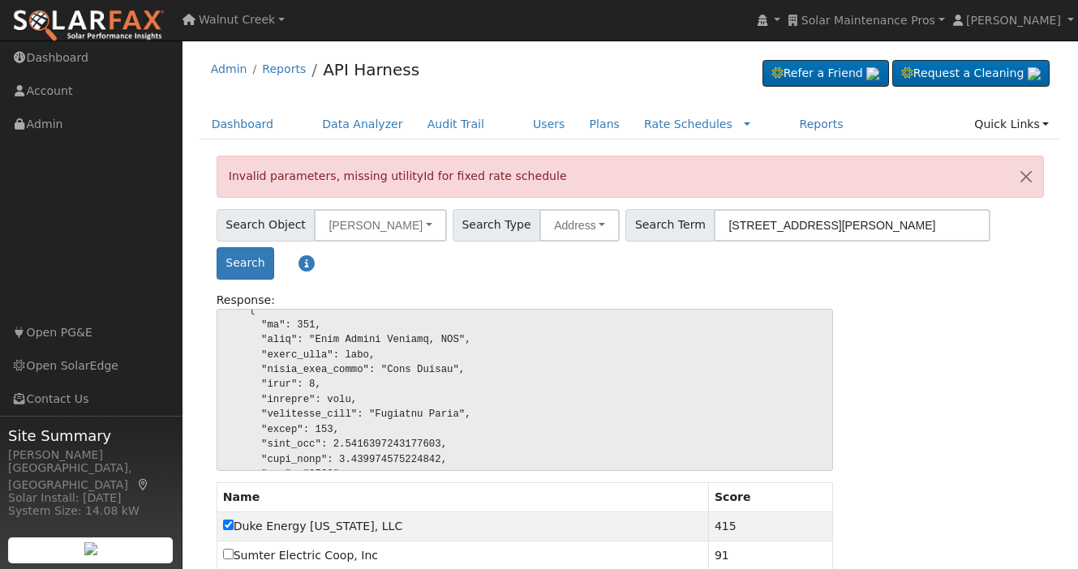
click at [631, 230] on span "Search Term" at bounding box center [669, 225] width 89 height 32
click at [360, 78] on link "API Harness" at bounding box center [371, 69] width 96 height 19
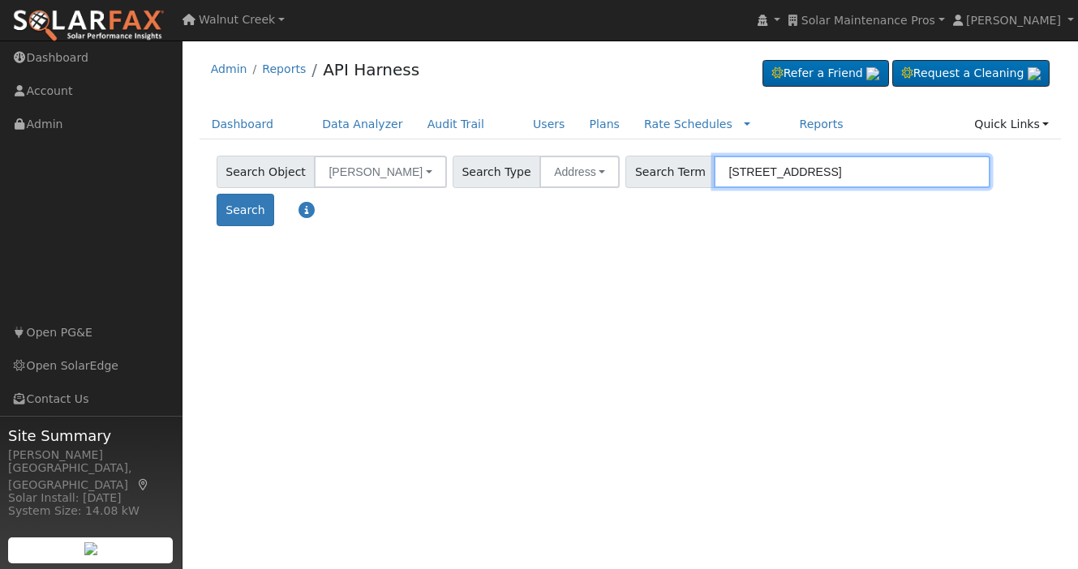
click at [714, 176] on input "[STREET_ADDRESS]" at bounding box center [852, 172] width 277 height 32
paste input "[STREET_ADDRESS][PERSON_NAME]"
type input "[STREET_ADDRESS][PERSON_NAME]"
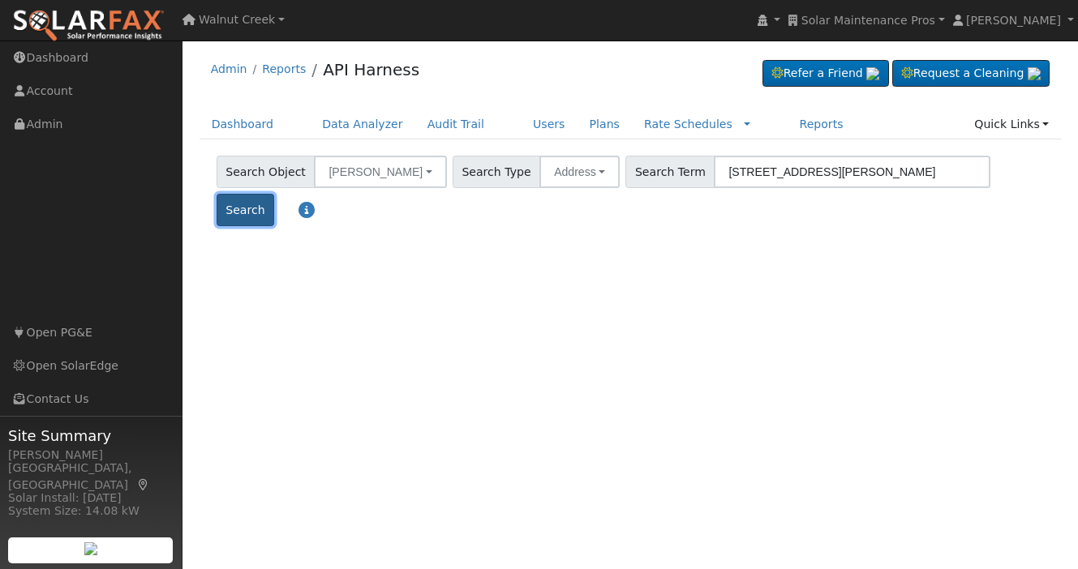
click at [274, 194] on button "Search" at bounding box center [246, 210] width 58 height 32
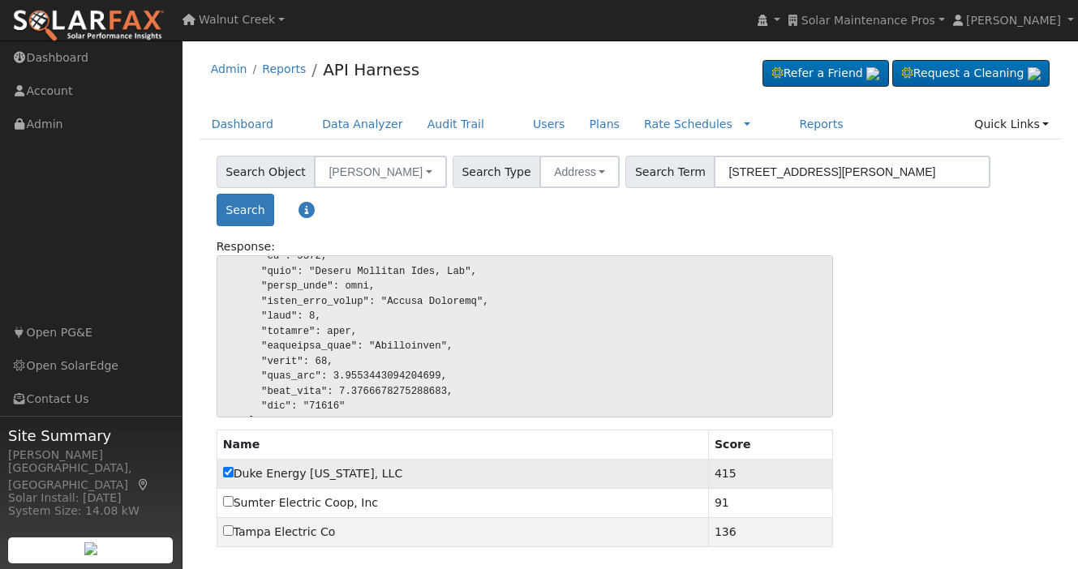
scroll to position [64, 0]
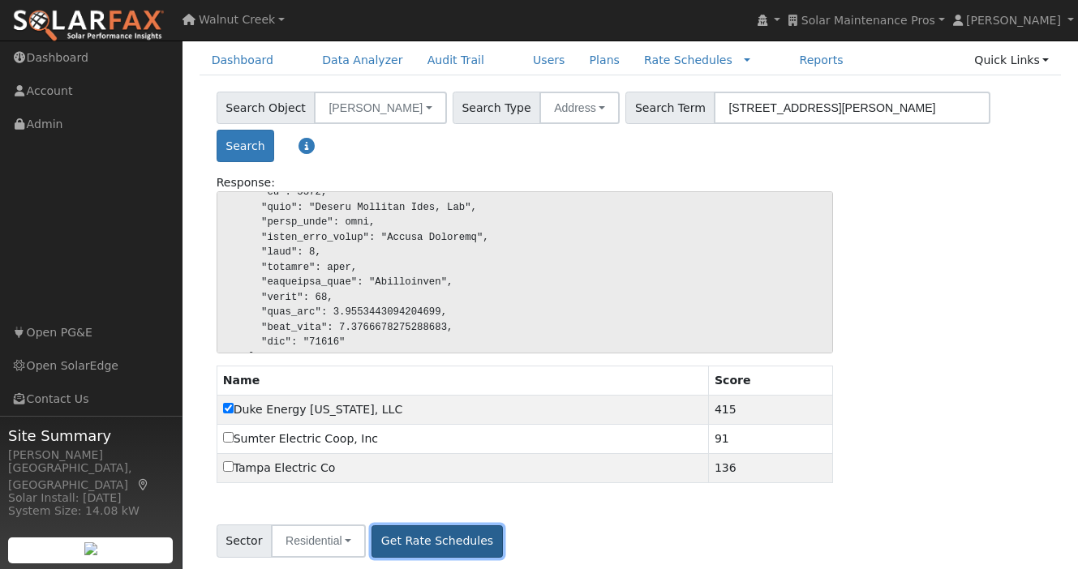
click at [450, 525] on button "Get Rate Schedules" at bounding box center [436, 541] width 131 height 32
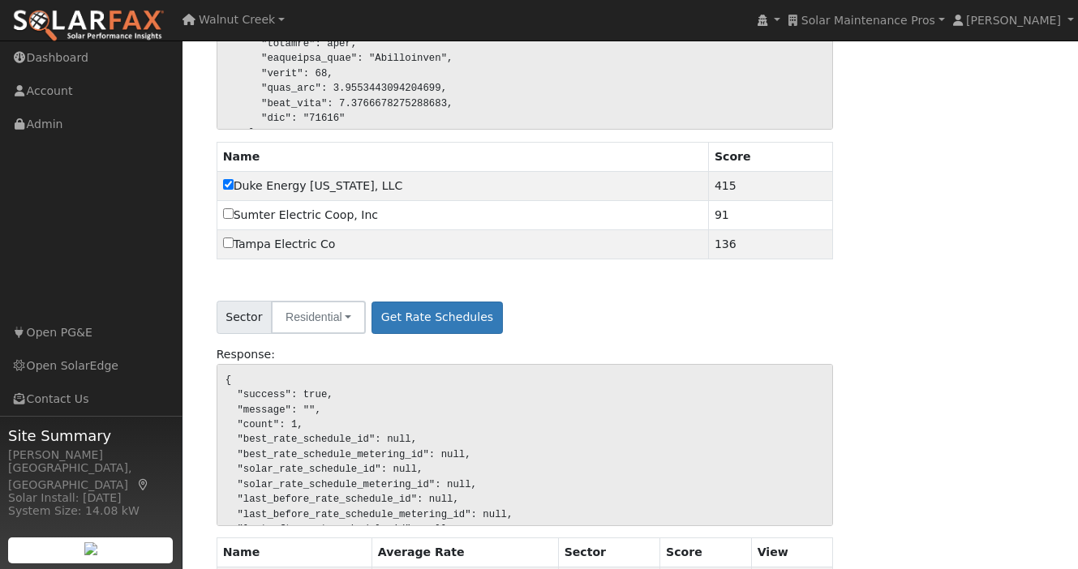
scroll to position [401, 0]
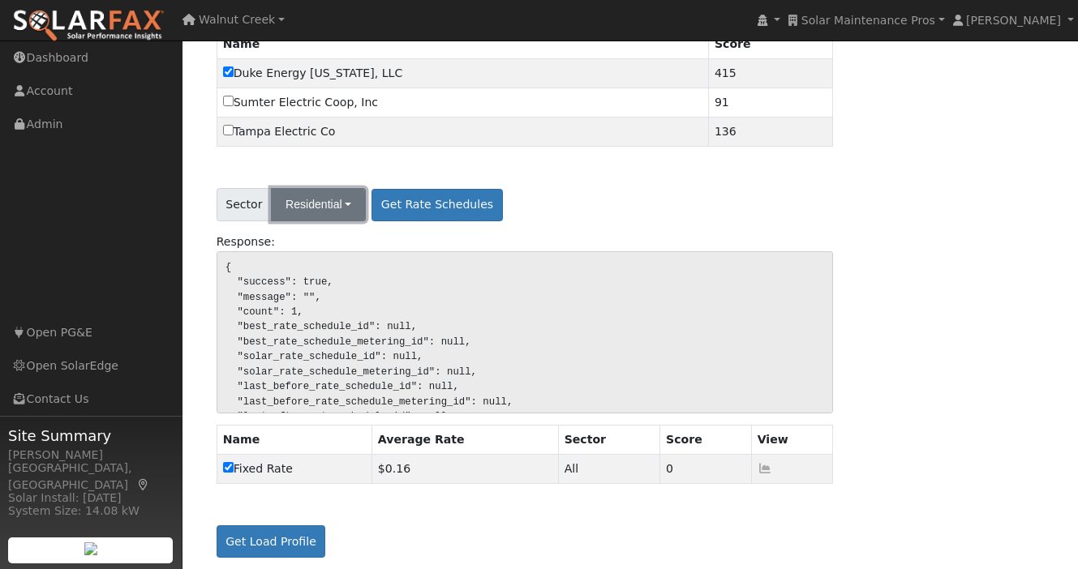
click at [337, 209] on button "Residential" at bounding box center [318, 204] width 95 height 33
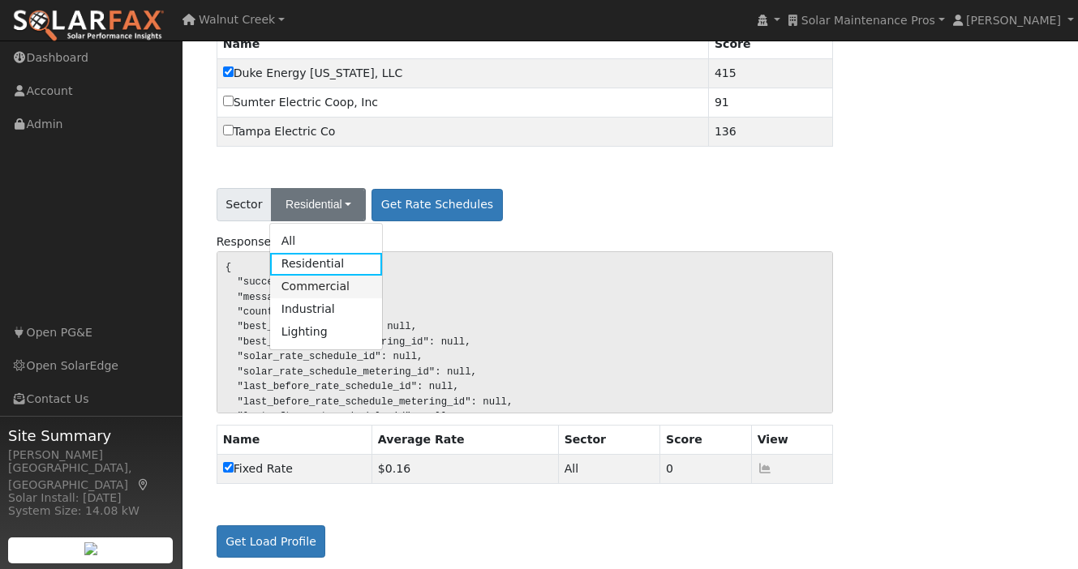
click at [367, 281] on link "Commercial" at bounding box center [326, 287] width 113 height 23
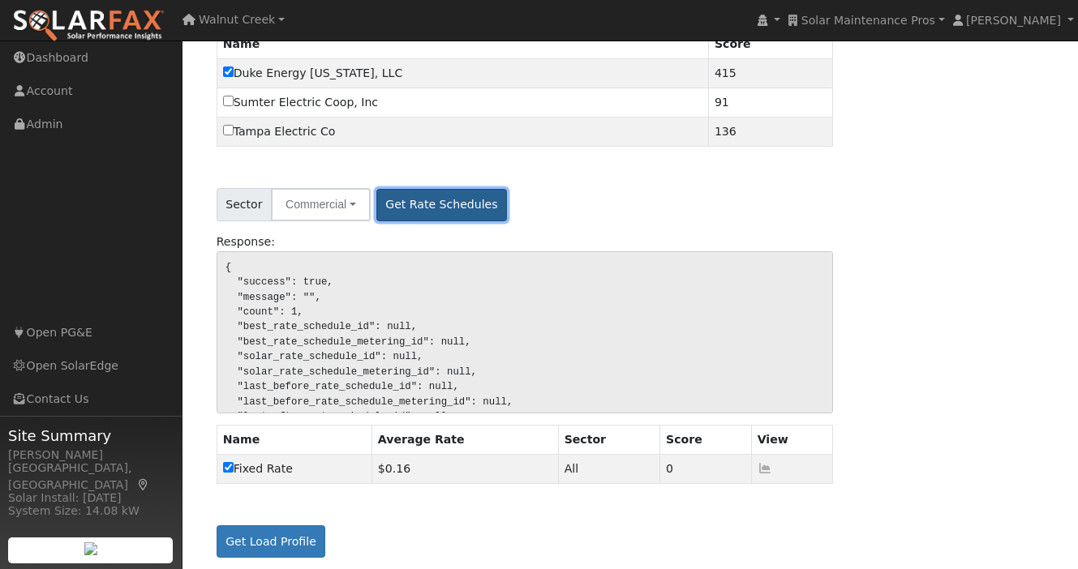
click at [431, 201] on button "Get Rate Schedules" at bounding box center [441, 205] width 131 height 32
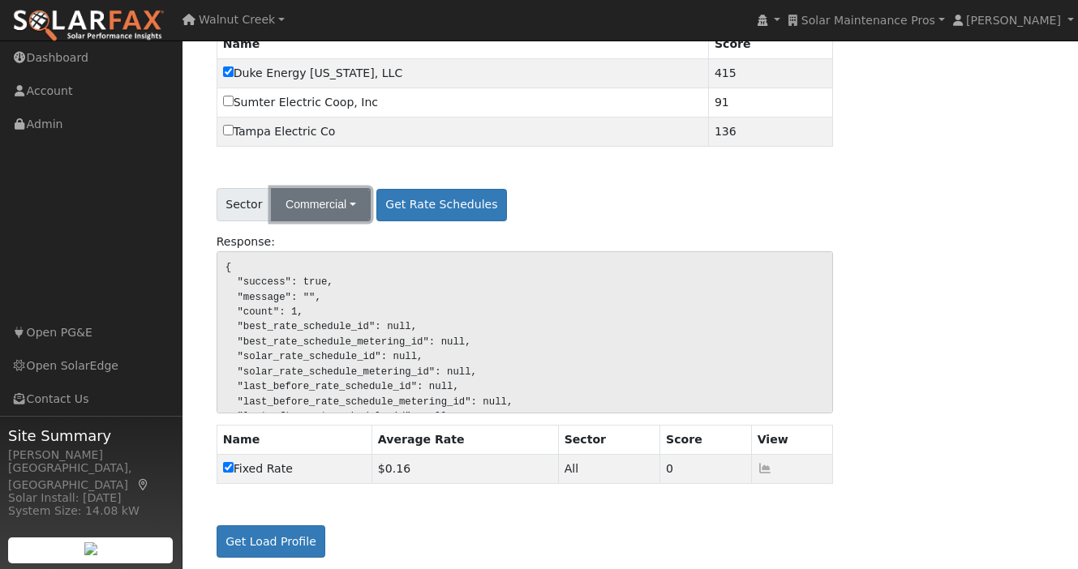
click at [332, 196] on button "Commercial" at bounding box center [321, 204] width 100 height 33
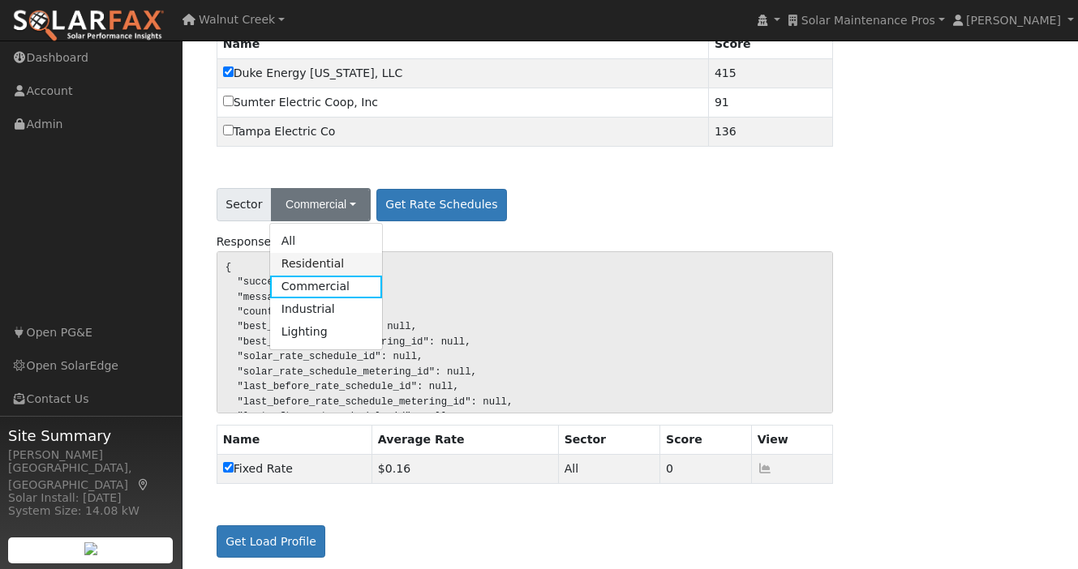
click at [345, 253] on link "Residential" at bounding box center [326, 264] width 113 height 23
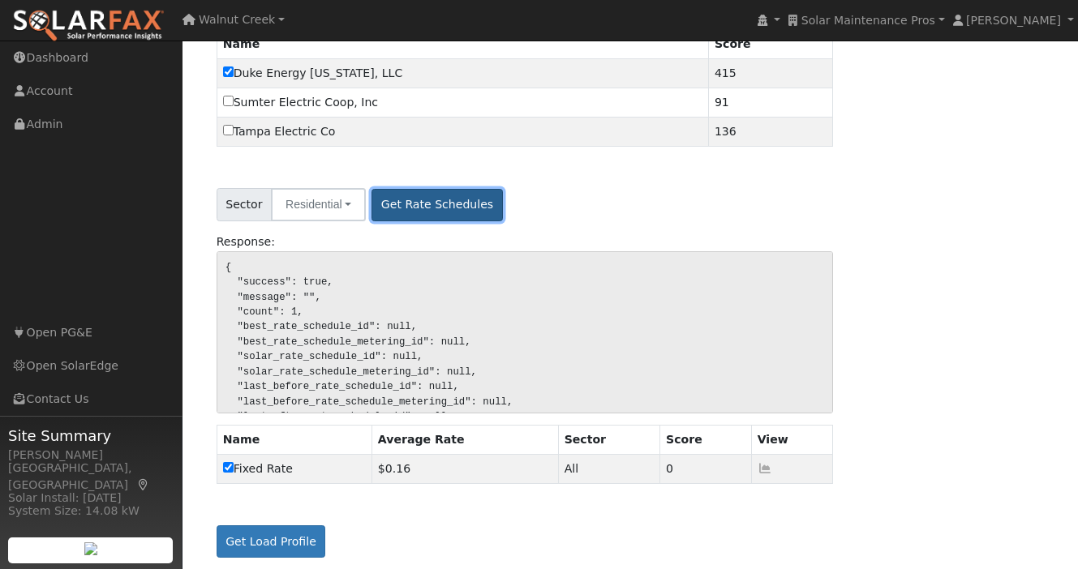
click at [397, 199] on button "Get Rate Schedules" at bounding box center [436, 205] width 131 height 32
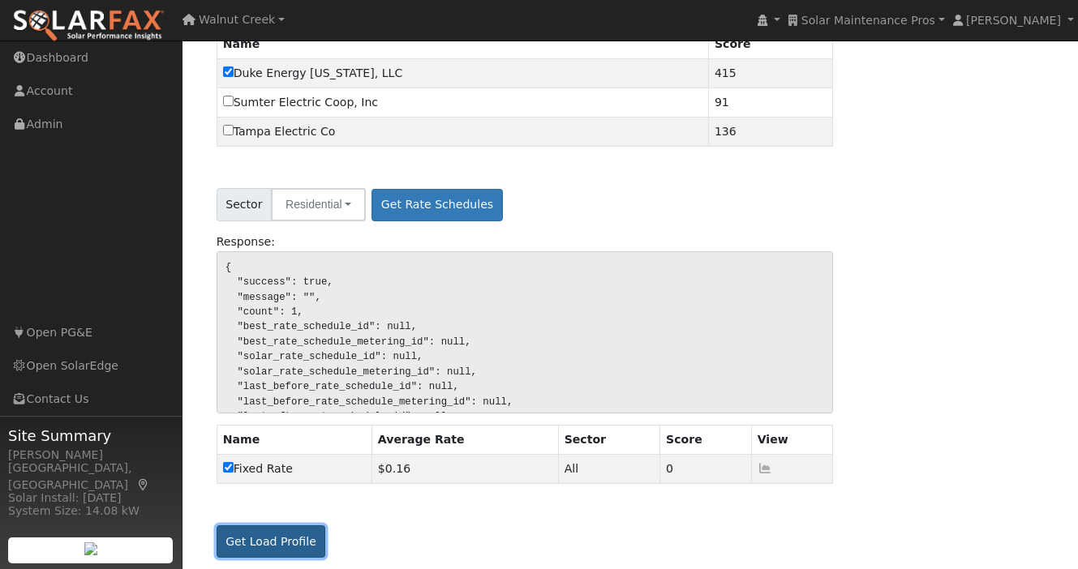
click at [245, 525] on button "Get Load Profile" at bounding box center [271, 541] width 109 height 32
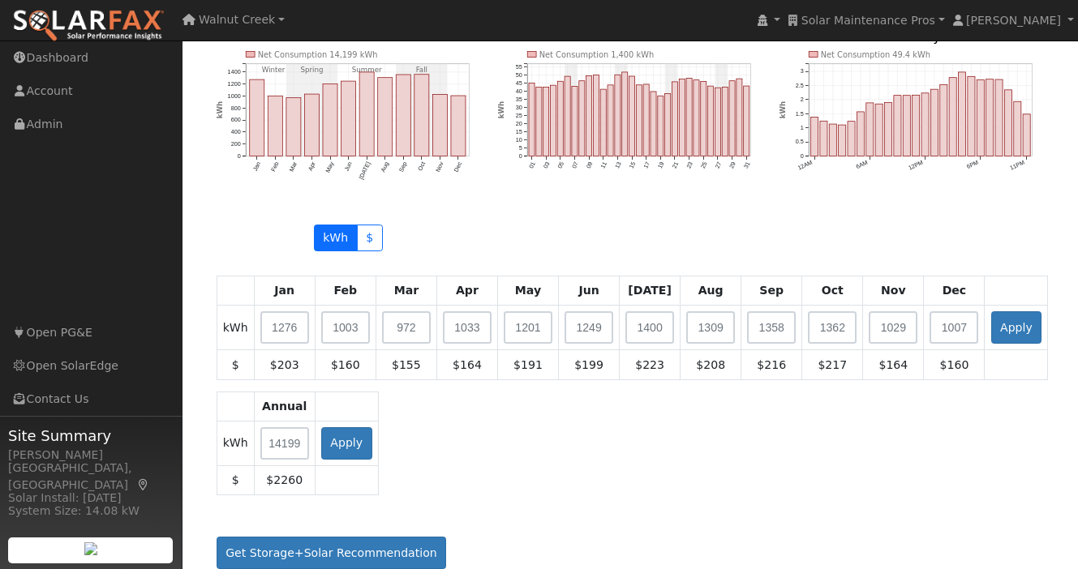
scroll to position [1160, 0]
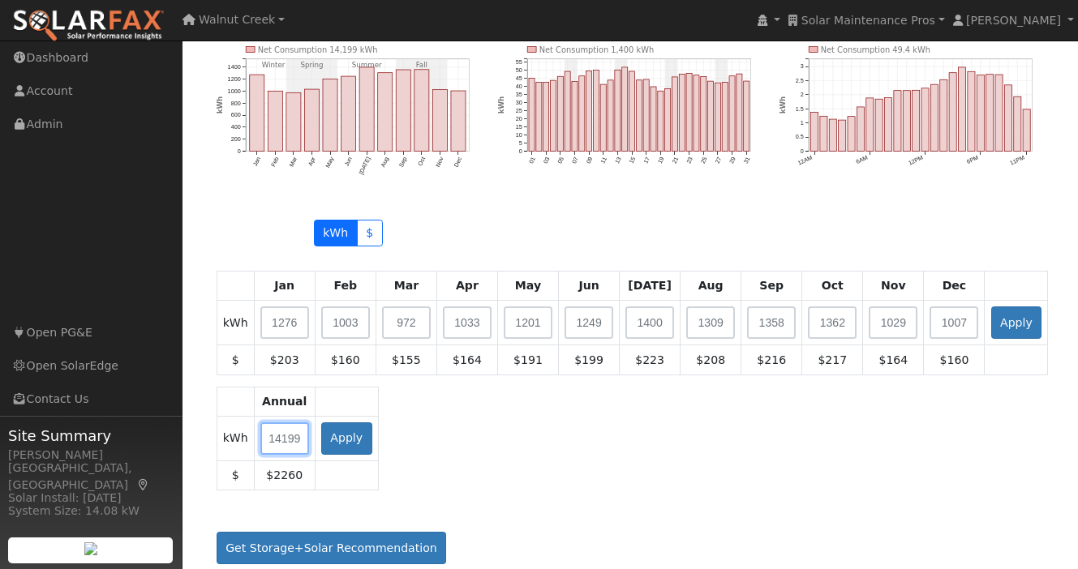
click at [291, 435] on input "text" at bounding box center [284, 438] width 49 height 32
type input "30000"
click at [345, 426] on button "Apply" at bounding box center [346, 438] width 51 height 32
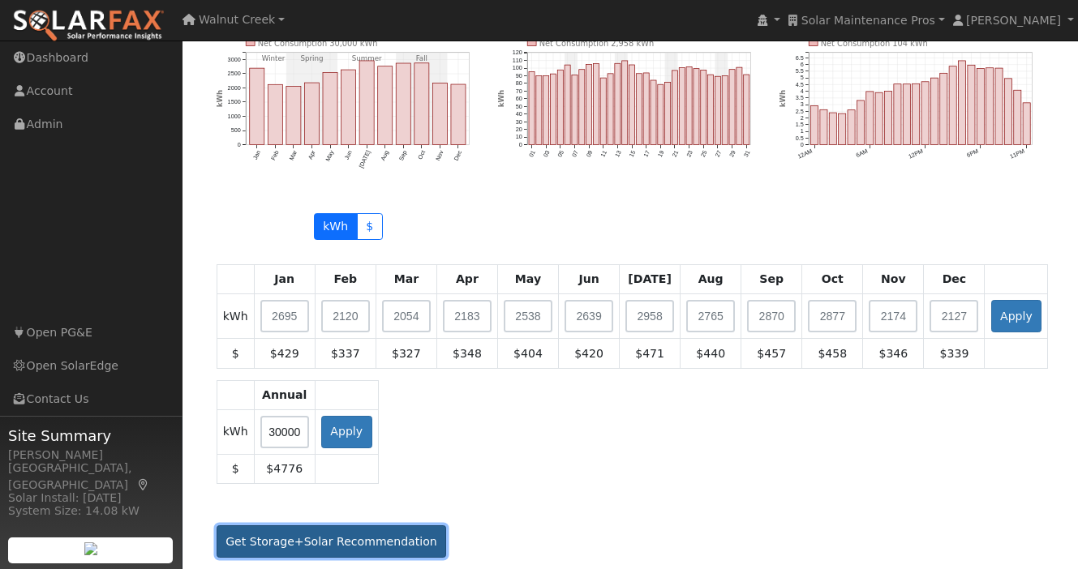
click at [336, 543] on button "Get Storage+Solar Recommendation" at bounding box center [332, 541] width 230 height 32
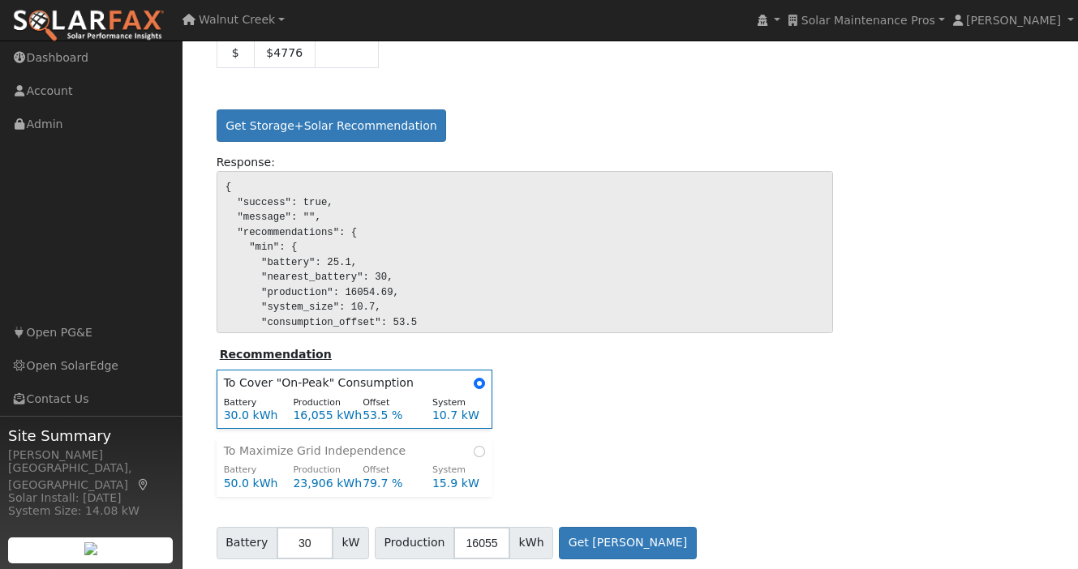
scroll to position [1584, 0]
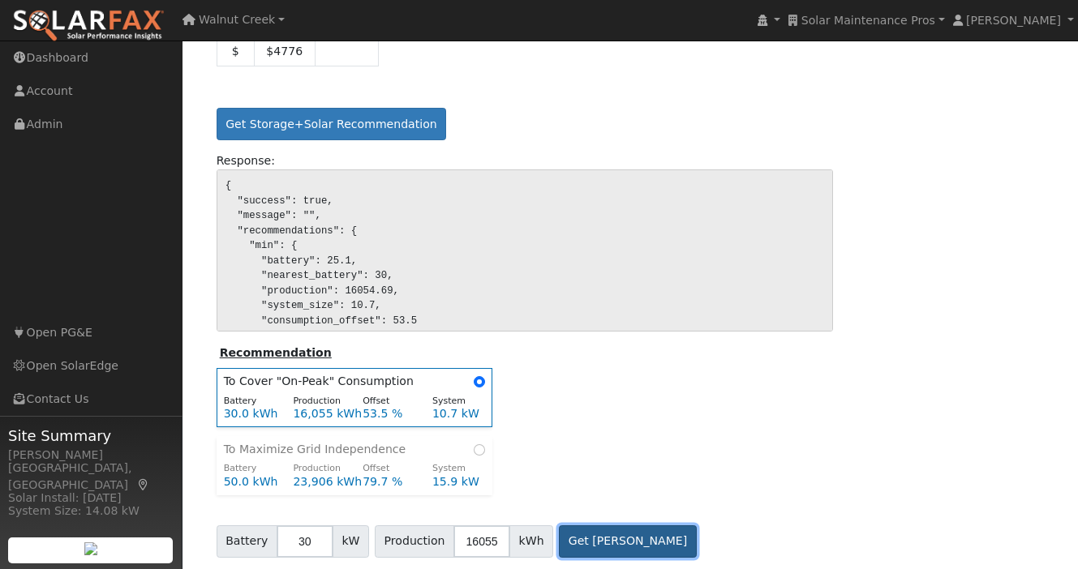
click at [586, 527] on button "Get [PERSON_NAME]" at bounding box center [628, 541] width 138 height 32
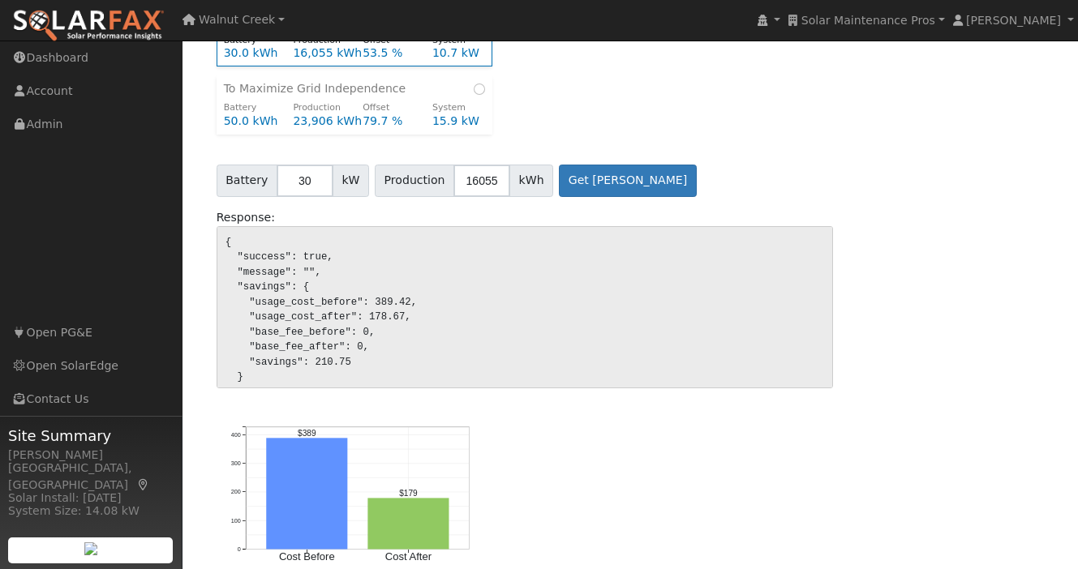
scroll to position [1968, 0]
